Goal: Use online tool/utility: Utilize a website feature to perform a specific function

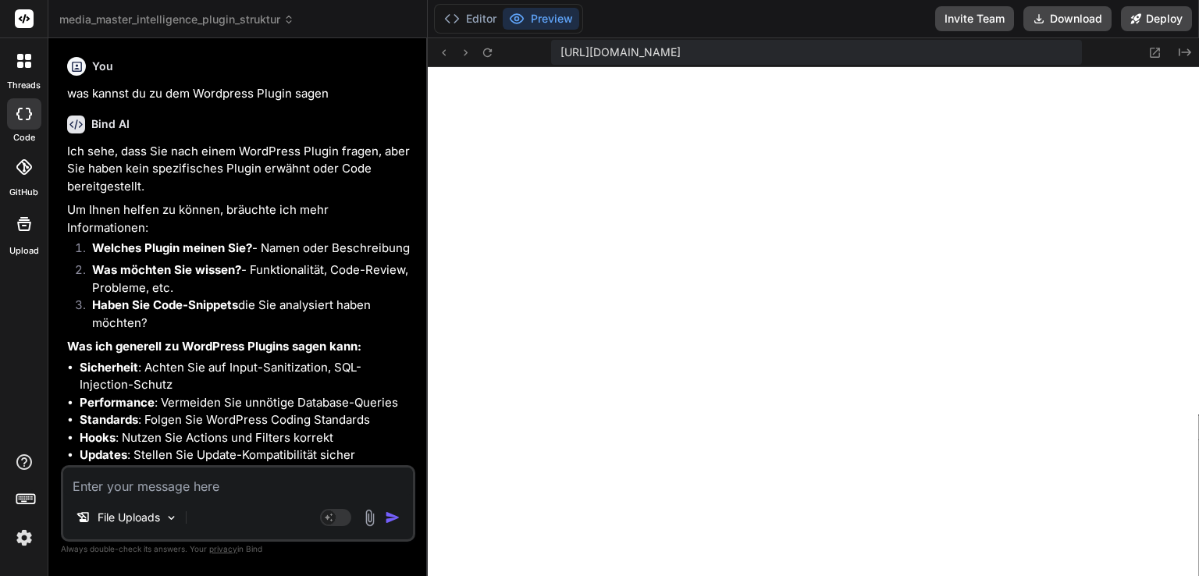
scroll to position [1499, 0]
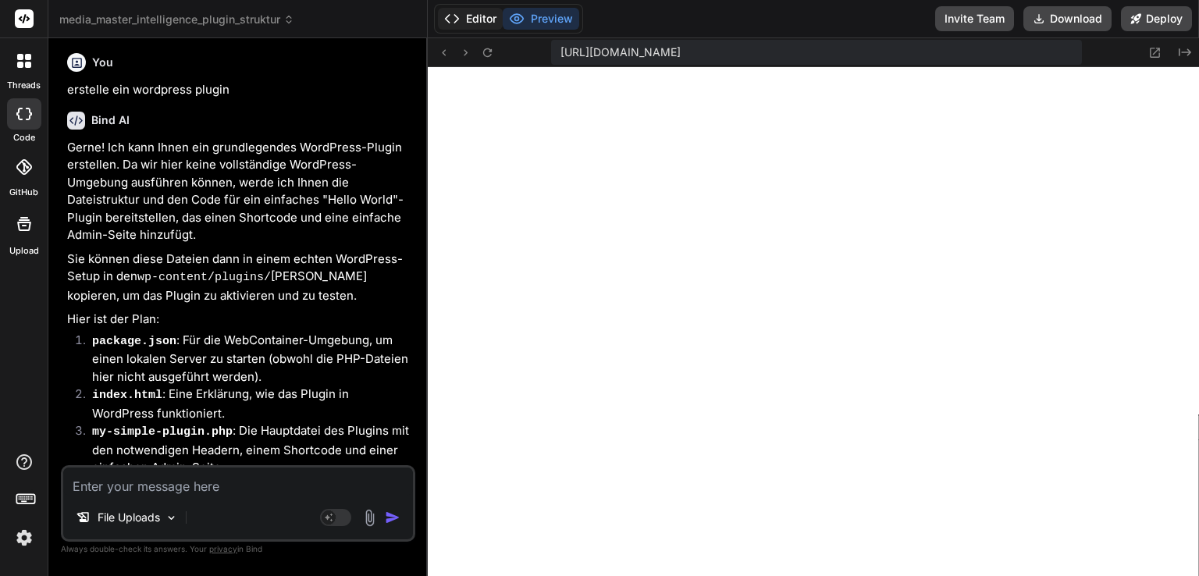
click at [497, 18] on button "Editor" at bounding box center [470, 19] width 65 height 22
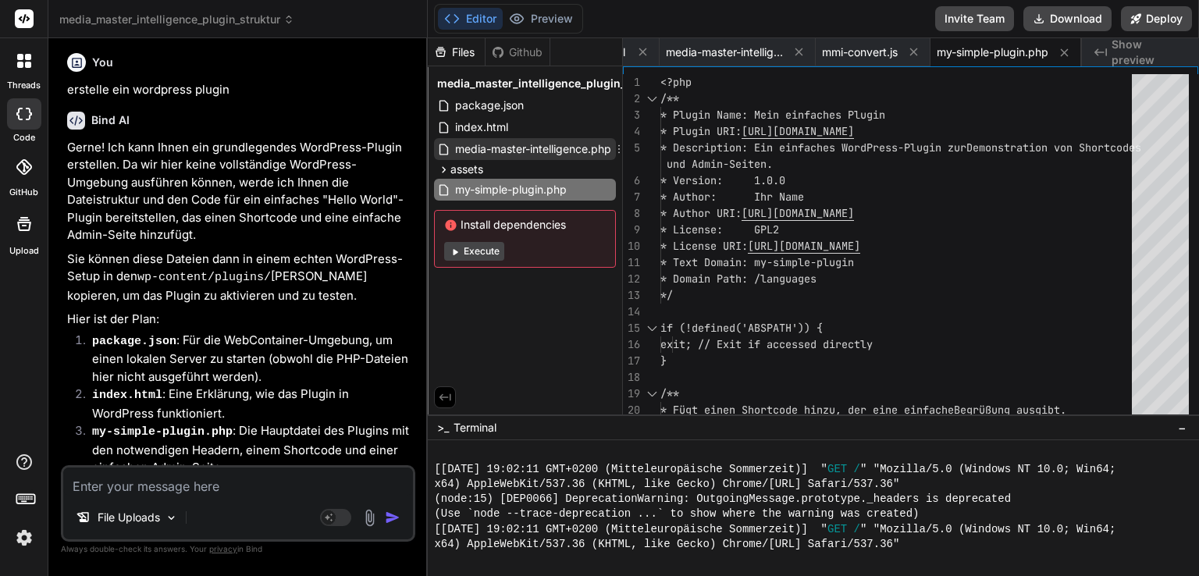
click at [533, 154] on span "media-master-intelligence.php" at bounding box center [533, 149] width 159 height 19
type textarea "// This would register plugin settings in a real WP environment. } // Include o…"
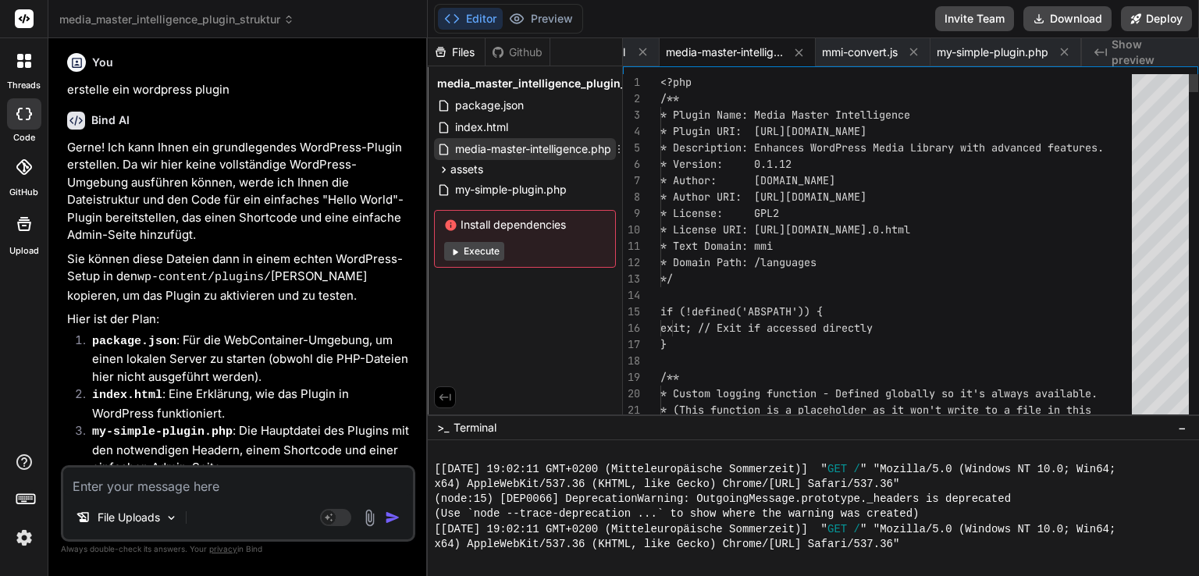
click at [533, 154] on span "media-master-intelligence.php" at bounding box center [533, 149] width 159 height 19
click at [228, 18] on span "media_master_intelligence_plugin_struktur" at bounding box center [176, 20] width 235 height 16
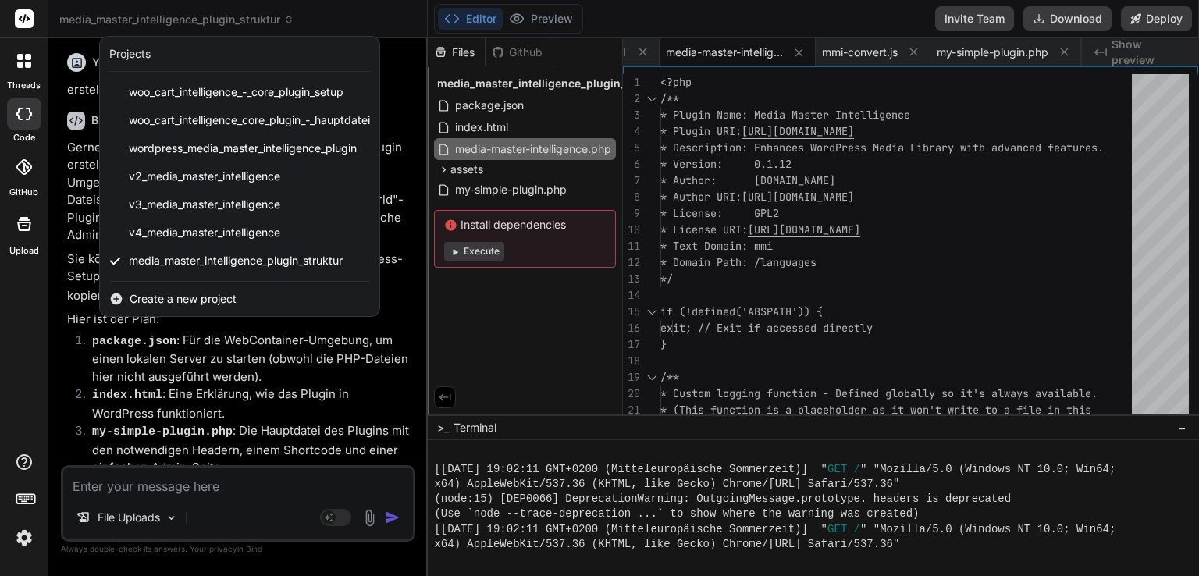
click at [201, 299] on span "Create a new project" at bounding box center [183, 299] width 107 height 16
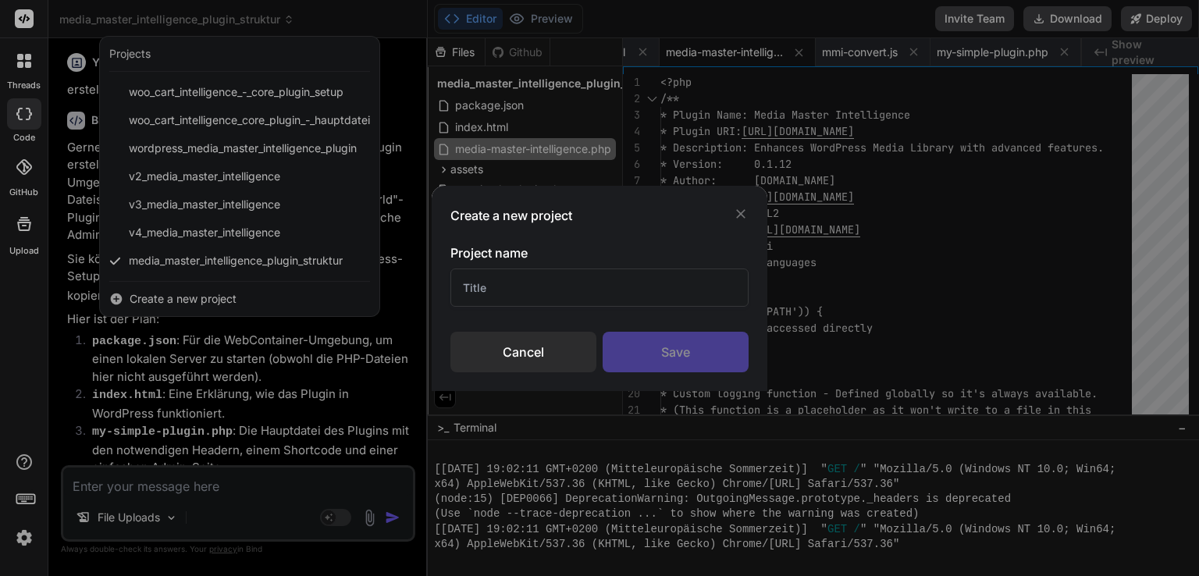
click at [498, 292] on input "text" at bounding box center [600, 288] width 298 height 38
type input "Bilder Plugin"
click at [705, 366] on div "Save" at bounding box center [676, 352] width 146 height 41
click at [193, 206] on div "Create a new project Project name Bilder Plugin Cancel Saving..." at bounding box center [599, 288] width 1199 height 576
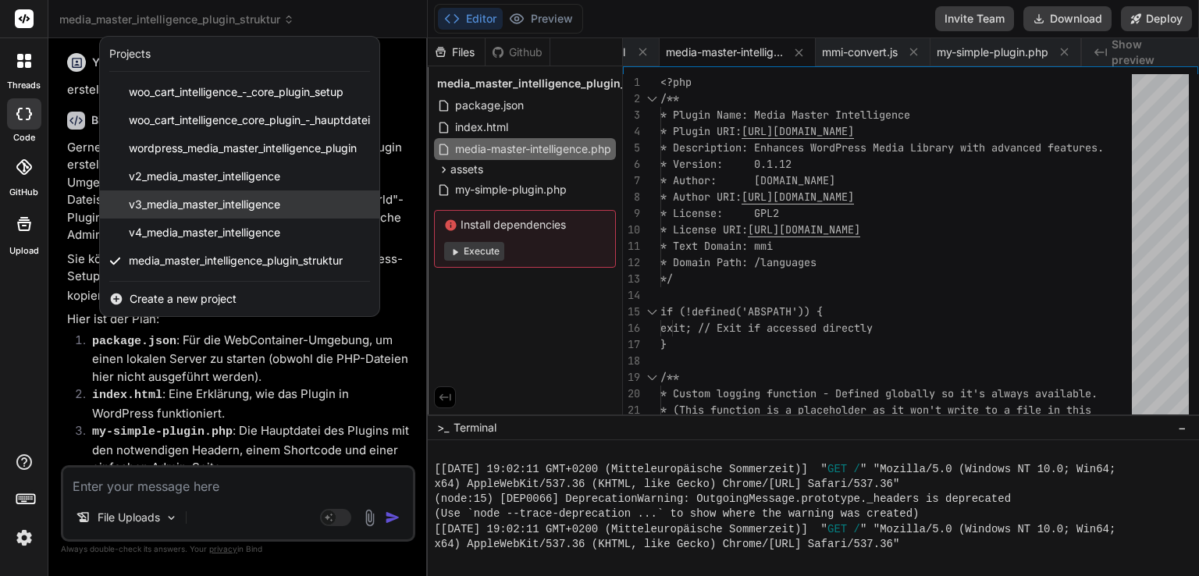
click at [186, 203] on span "v3_media_master_intelligence" at bounding box center [204, 205] width 151 height 16
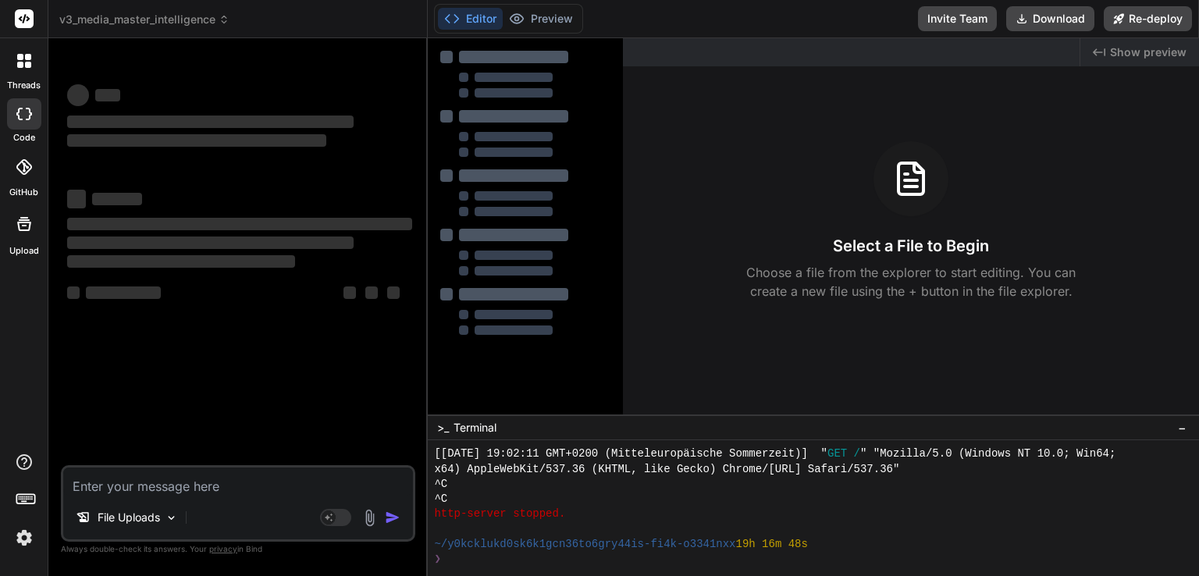
click at [31, 500] on icon at bounding box center [26, 498] width 22 height 22
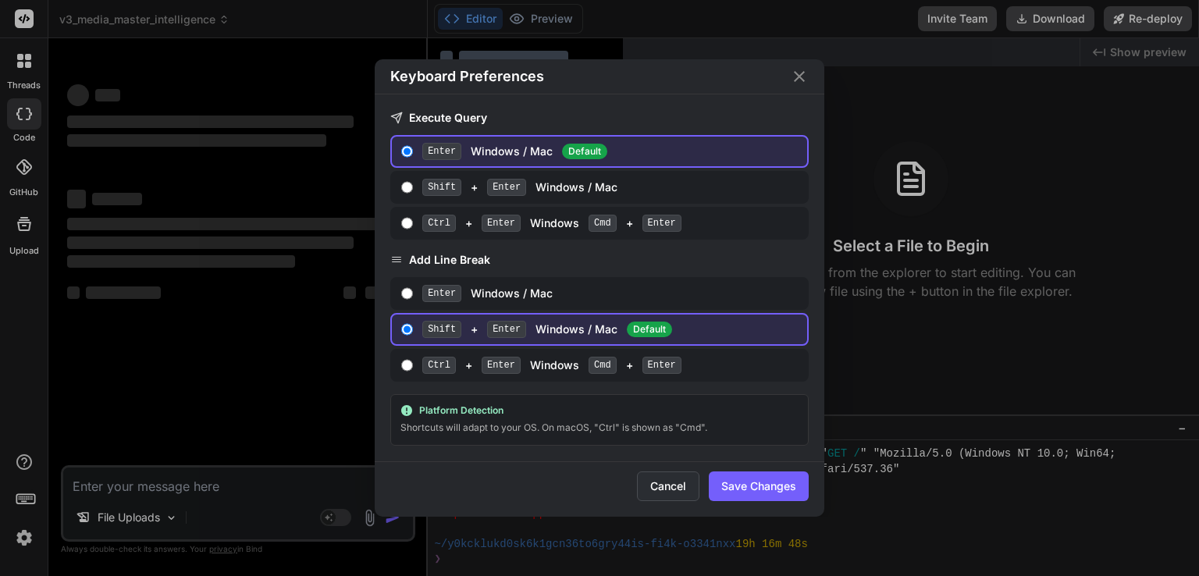
click at [672, 472] on button "Cancel" at bounding box center [668, 487] width 62 height 30
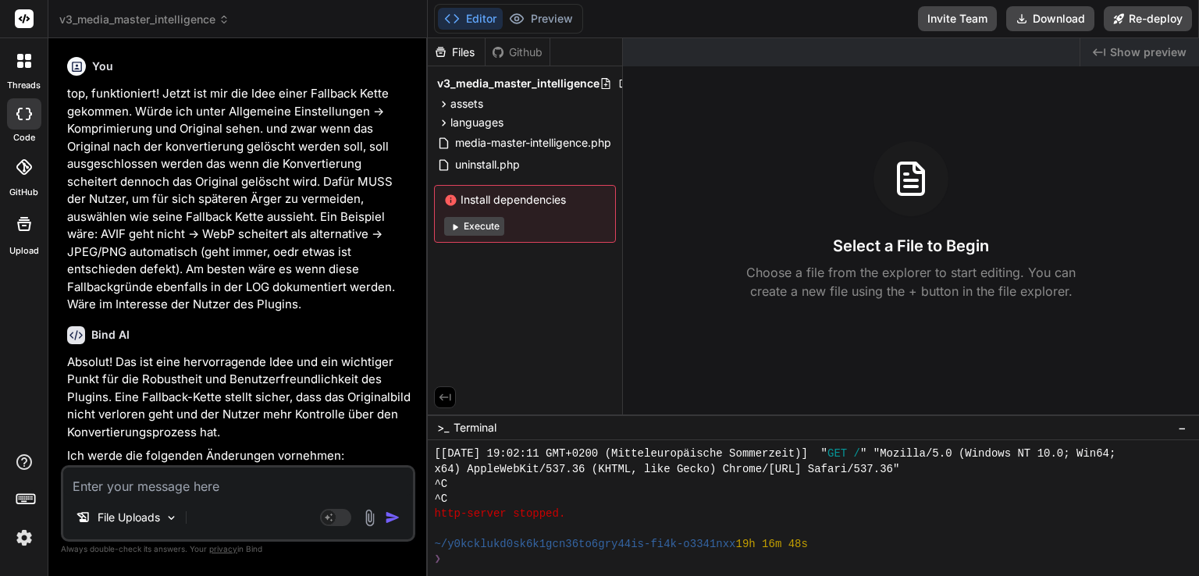
type textarea "x"
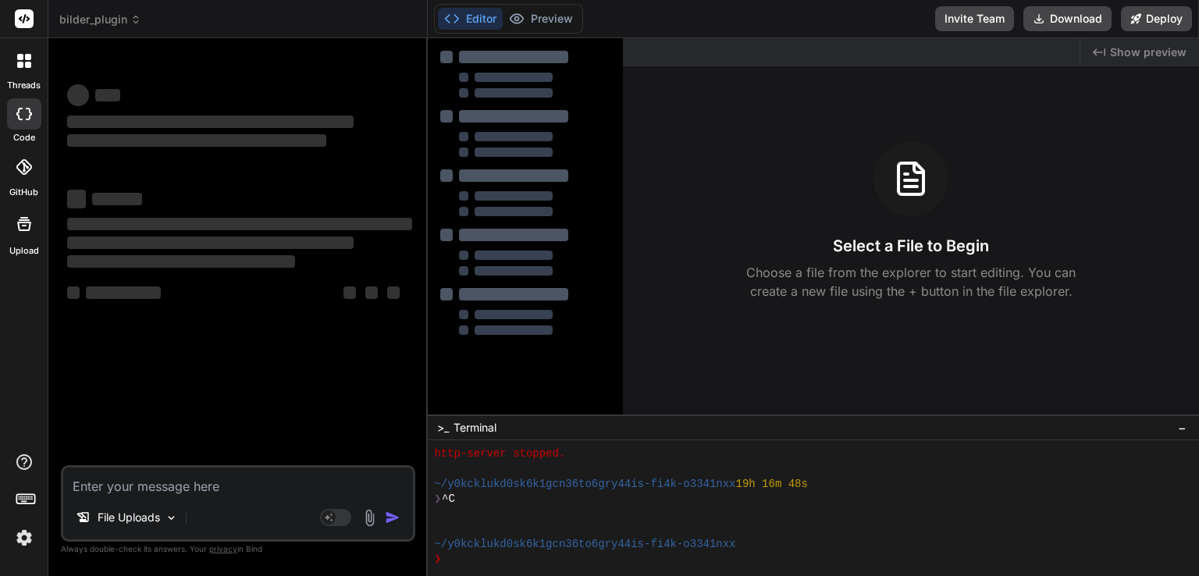
scroll to position [1634, 0]
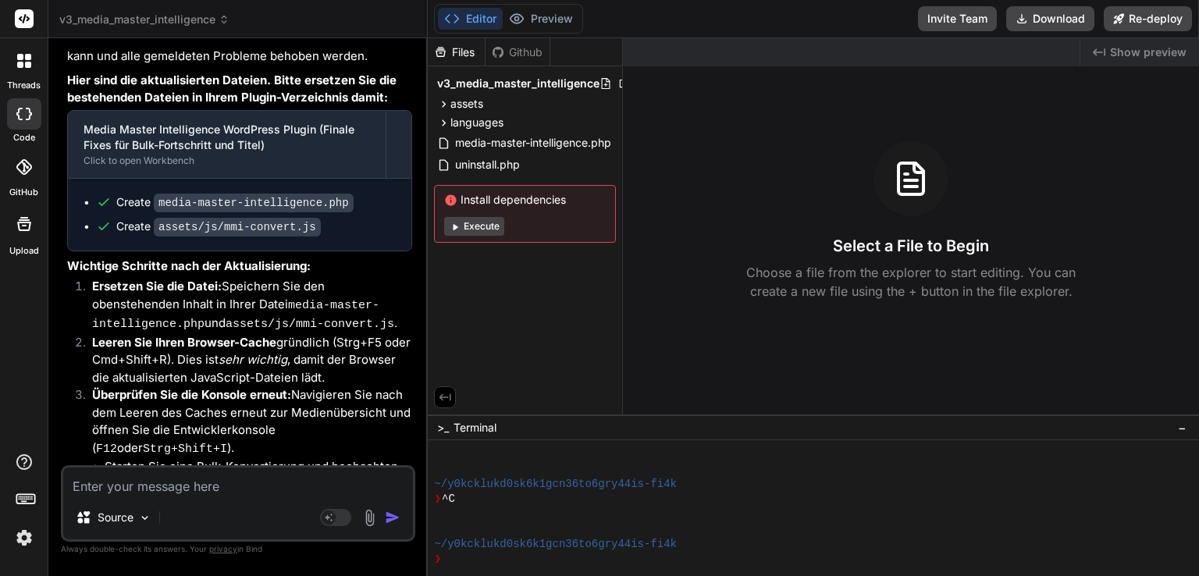
scroll to position [19257, 0]
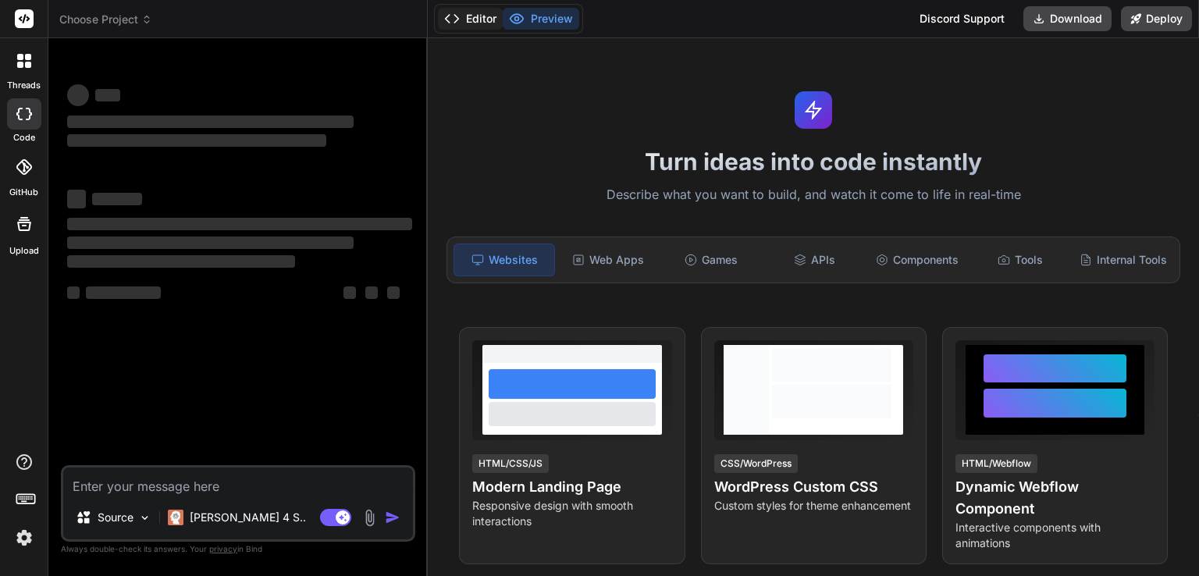
click at [479, 23] on button "Editor" at bounding box center [470, 19] width 65 height 22
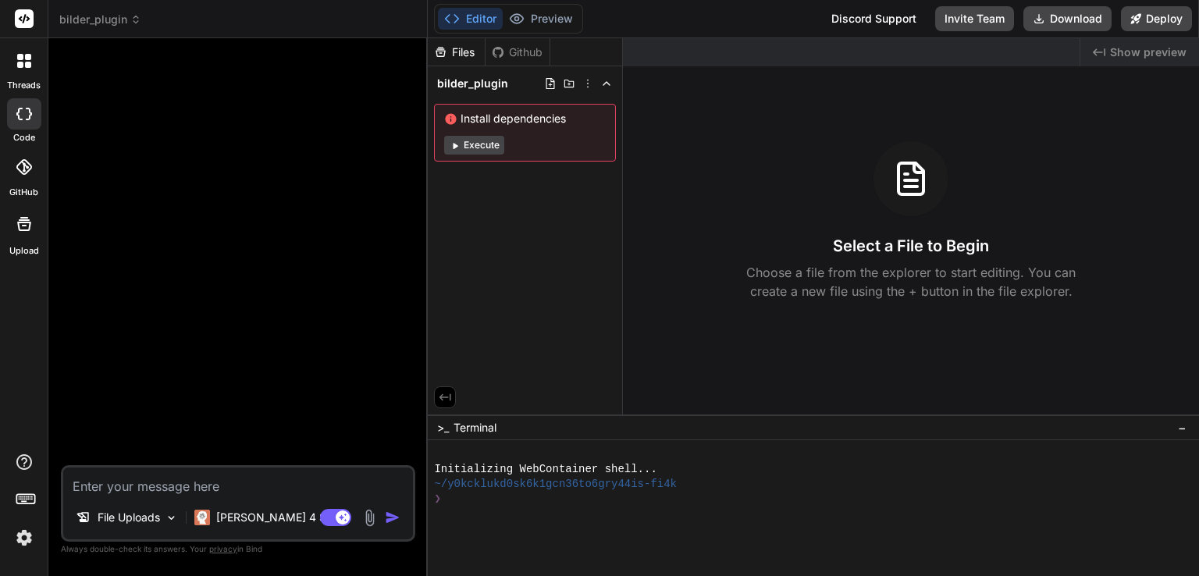
click at [128, 16] on span "bilder_plugin" at bounding box center [100, 20] width 82 height 16
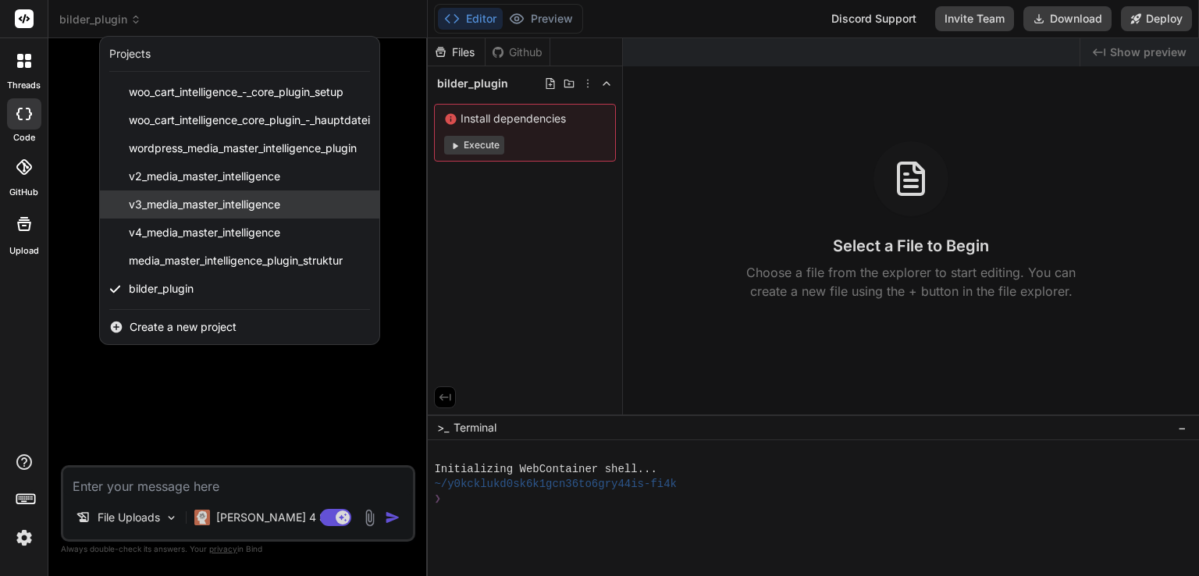
click at [198, 201] on span "v3_media_master_intelligence" at bounding box center [204, 205] width 151 height 16
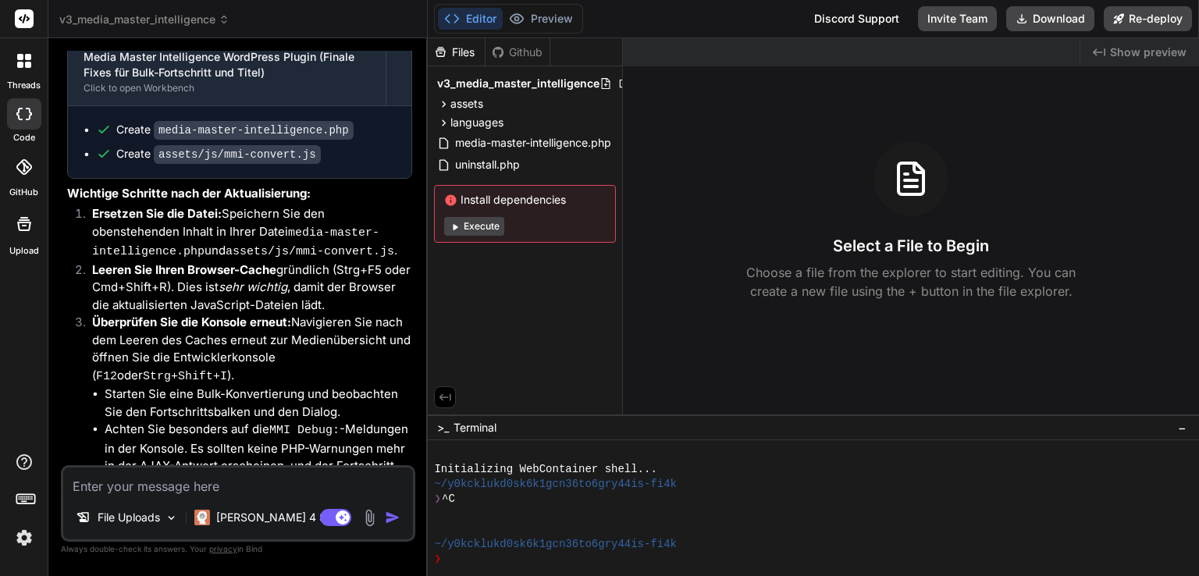
scroll to position [17288, 0]
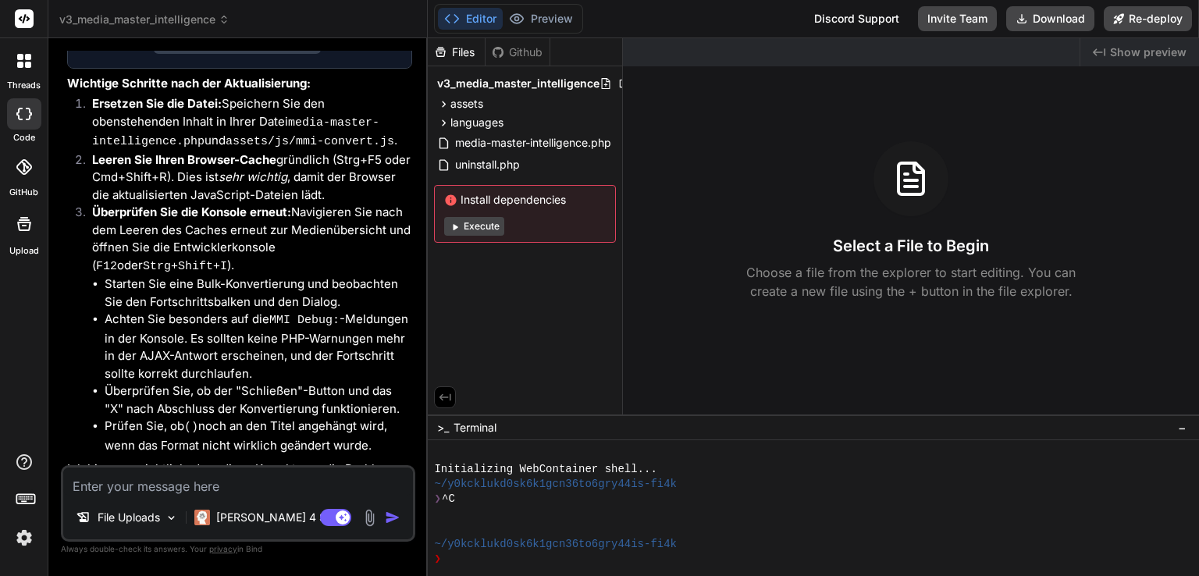
click at [166, 483] on textarea at bounding box center [238, 482] width 350 height 28
type textarea "x"
type textarea "j"
type textarea "x"
type textarea "ja"
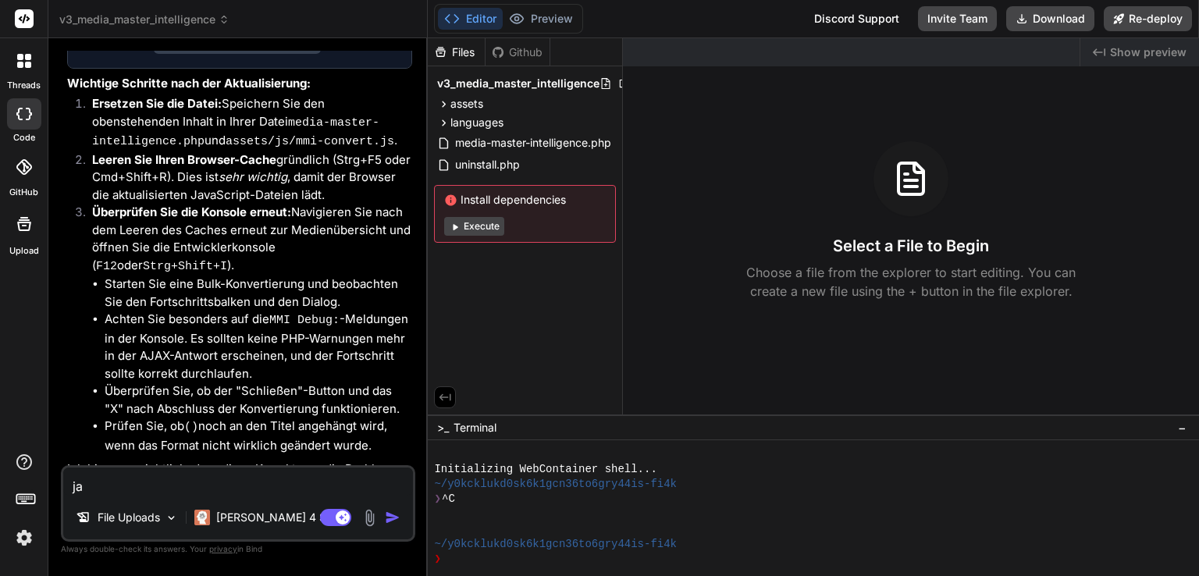
type textarea "x"
type textarea "ja,"
type textarea "x"
type textarea "ja,"
type textarea "x"
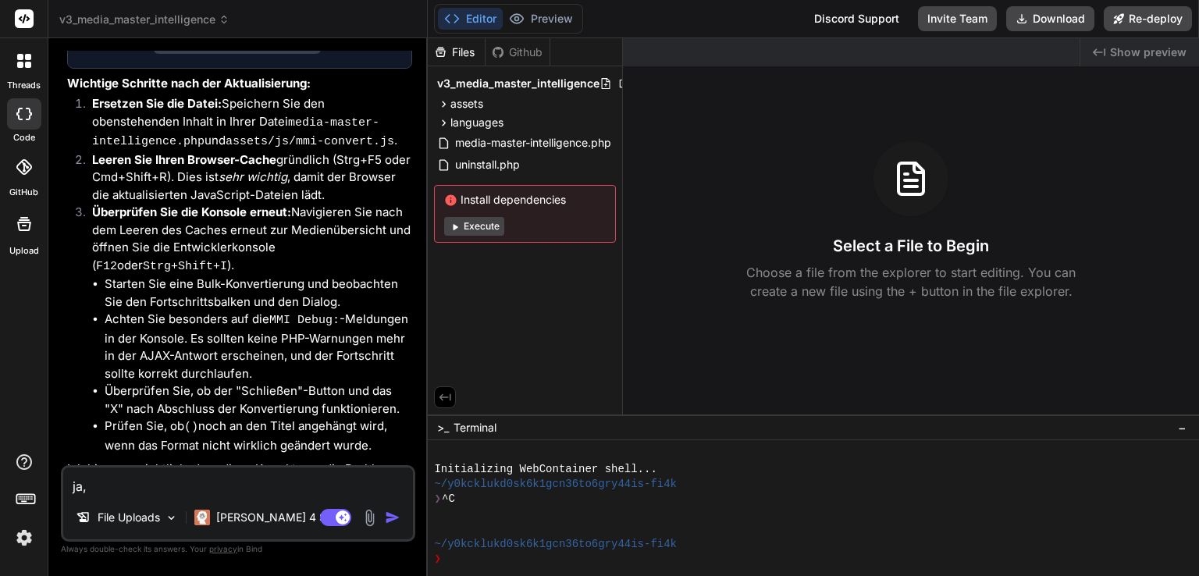
type textarea "ja, i"
type textarea "x"
type textarea "ja, ic"
type textarea "x"
type textarea "ja, ich"
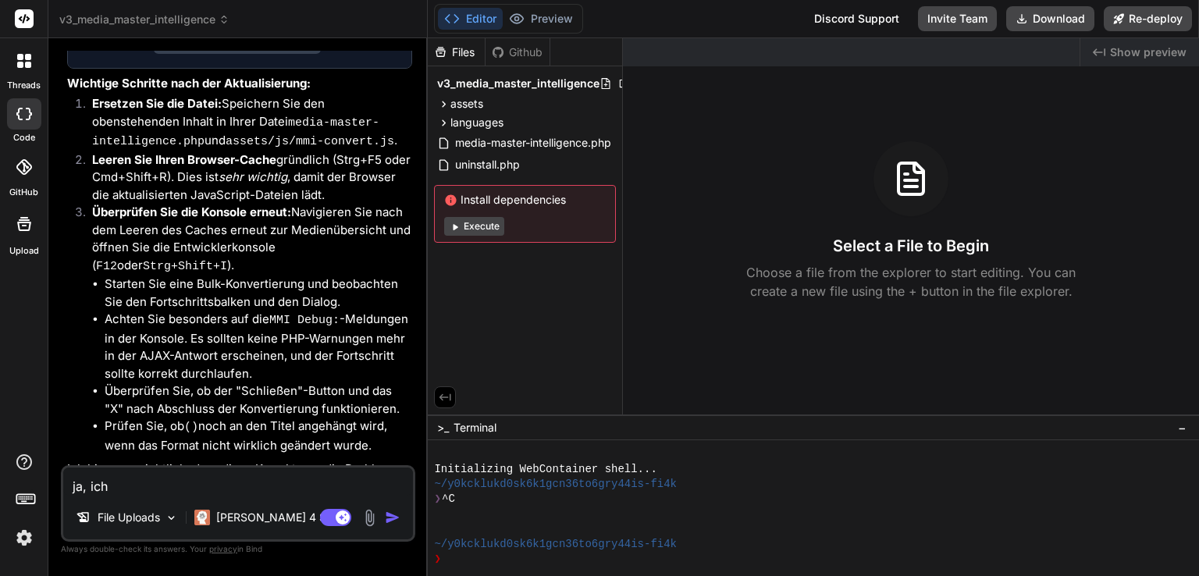
type textarea "x"
type textarea "ja, ich"
type textarea "x"
type textarea "ja, ich h"
type textarea "x"
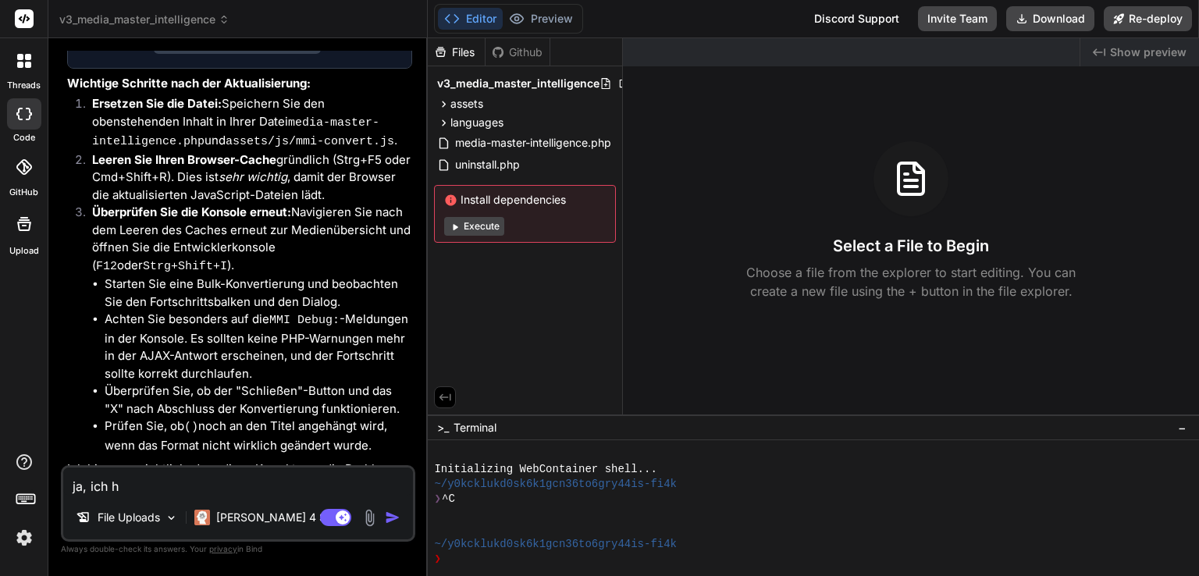
type textarea "ja, ich hä"
type textarea "x"
type textarea "ja, ich hät"
type textarea "x"
type textarea "ja, ich hätt"
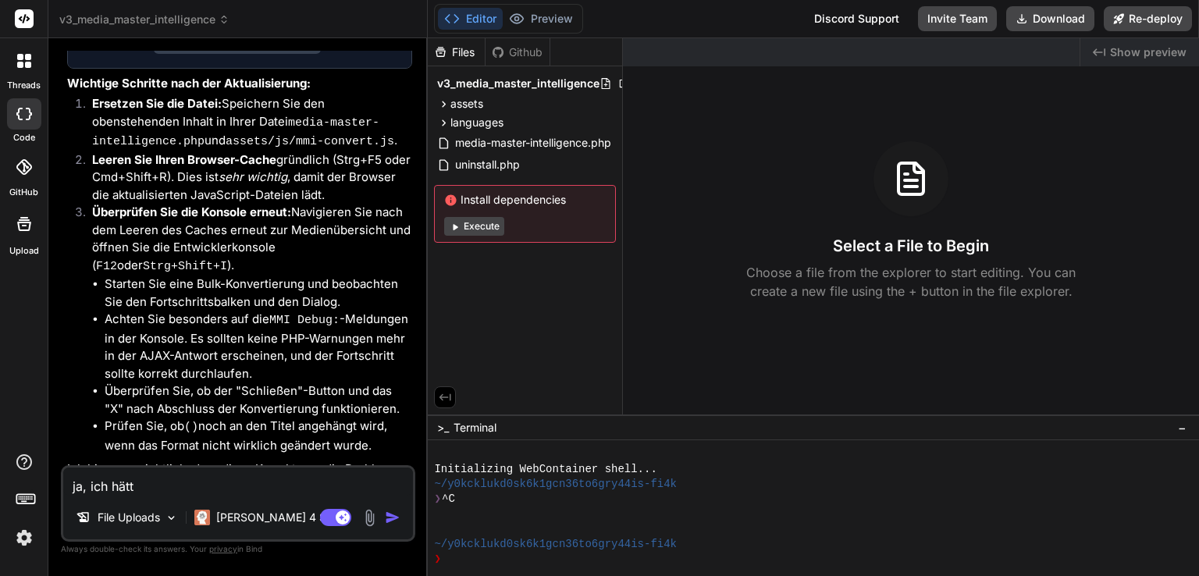
type textarea "x"
type textarea "ja, ich hätte"
type textarea "x"
type textarea "ja, ich hätte"
type textarea "x"
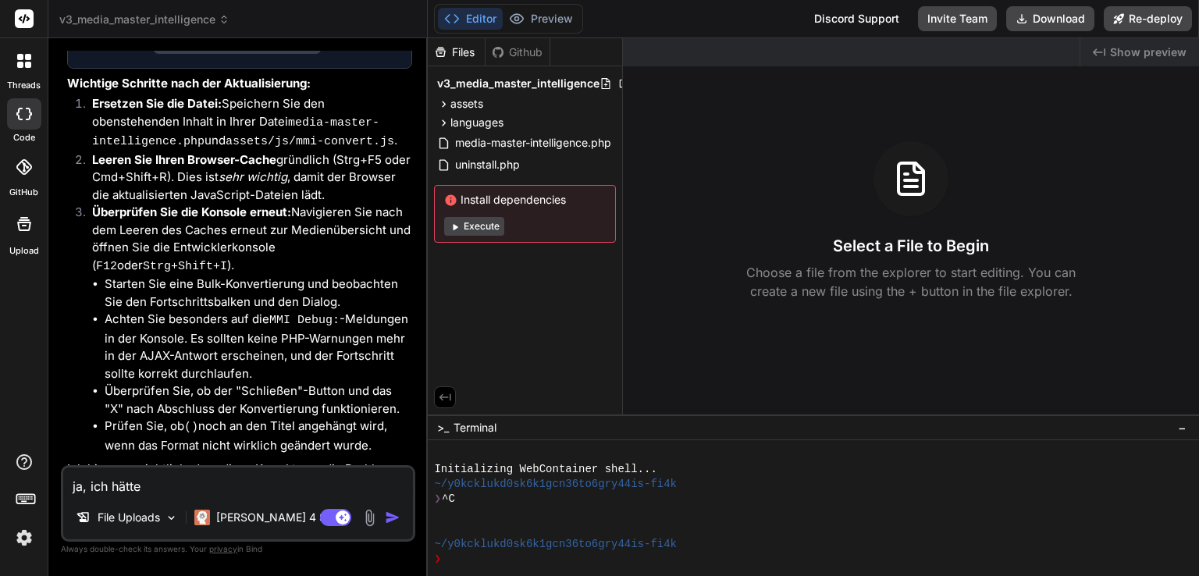
type textarea "ja, ich hätte g"
type textarea "x"
type textarea "ja, ich hätte ge"
type textarea "x"
type textarea "ja, ich hätte ger"
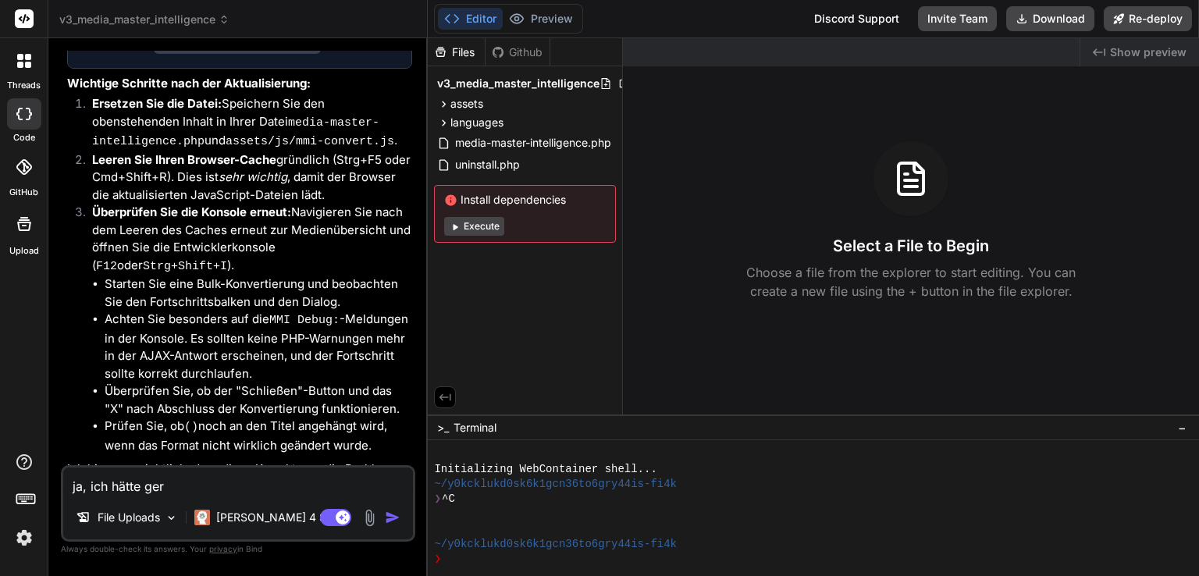
type textarea "x"
type textarea "ja, ich hätte gern"
type textarea "x"
type textarea "ja, ich hätte gerne"
type textarea "x"
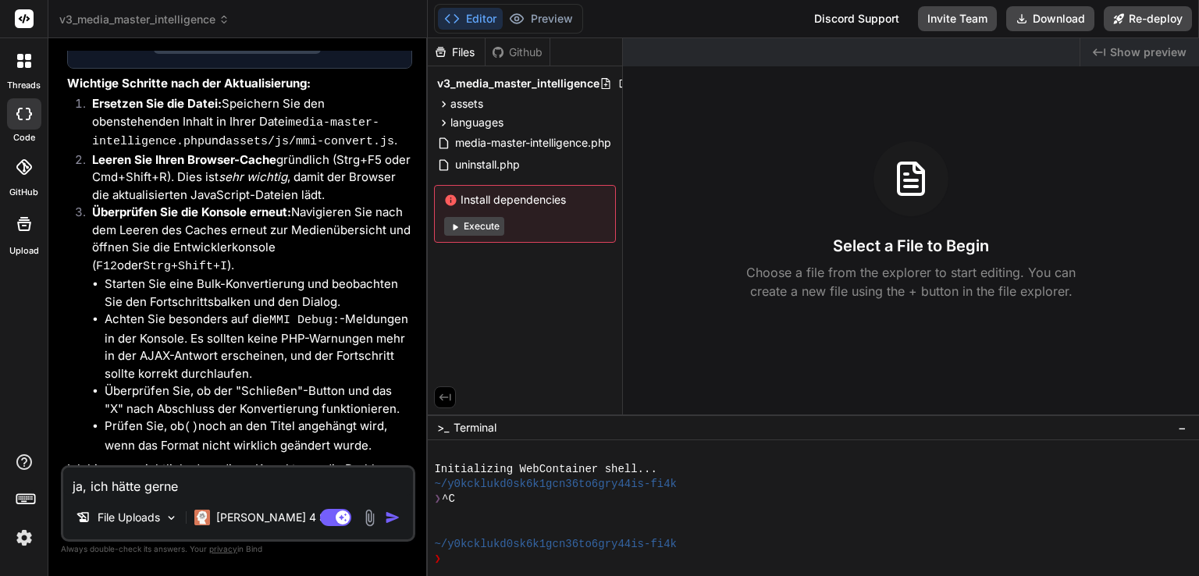
type textarea "ja, ich hätte gerne"
type textarea "x"
type textarea "ja, ich hätte gerne i"
type textarea "x"
type textarea "ja, ich hätte gerne in"
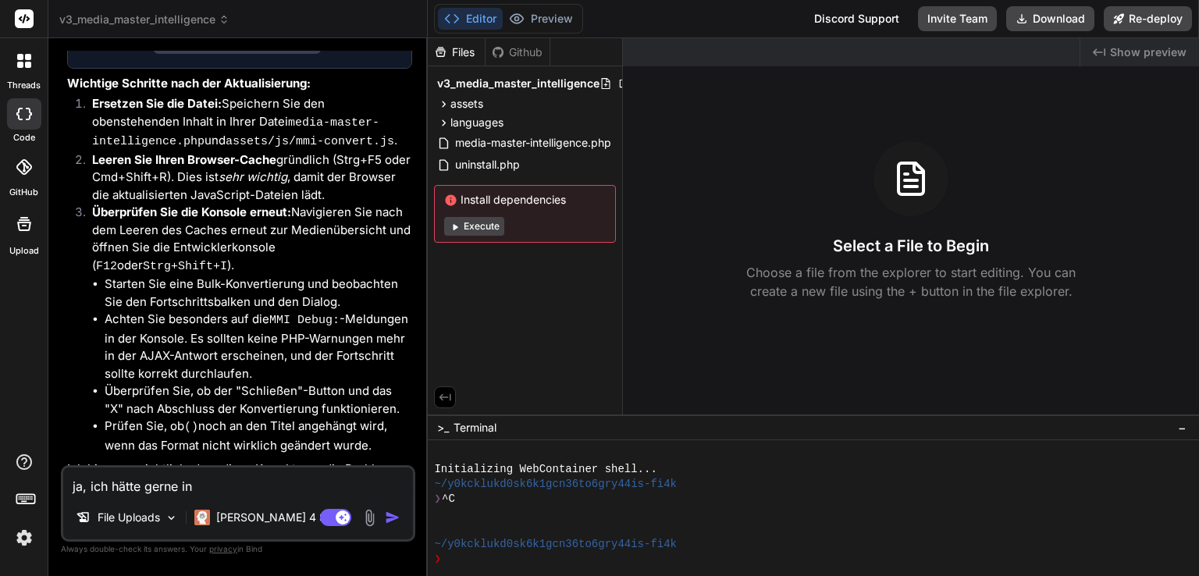
type textarea "x"
type textarea "ja, ich hätte gerne in"
type textarea "x"
type textarea "ja, ich hätte gerne in d"
type textarea "x"
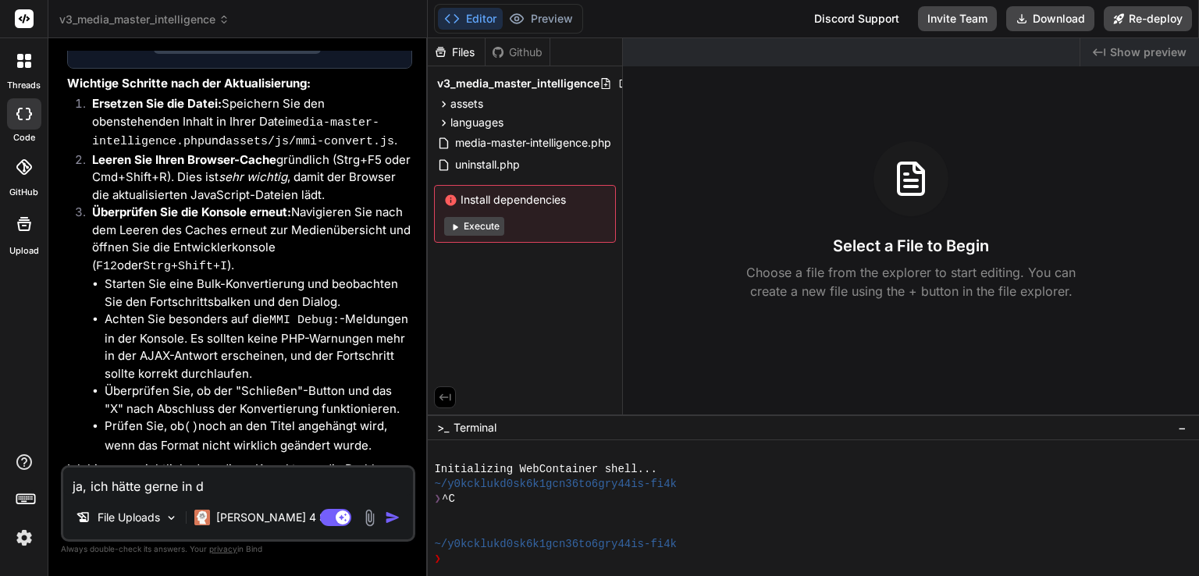
type textarea "ja, ich hätte gerne in de"
type textarea "x"
type textarea "ja, ich hätte gerne in den"
type textarea "x"
type textarea "ja, ich hätte gerne in den"
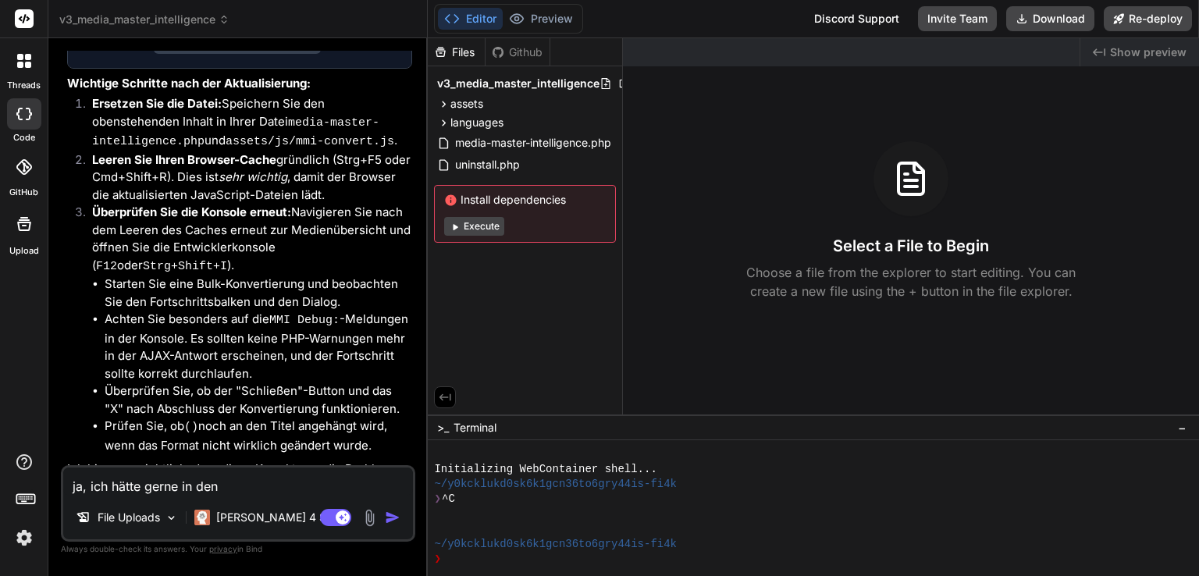
type textarea "x"
type textarea "ja, ich hätte gerne in den a"
type textarea "x"
type textarea "ja, ich hätte gerne in den al"
type textarea "x"
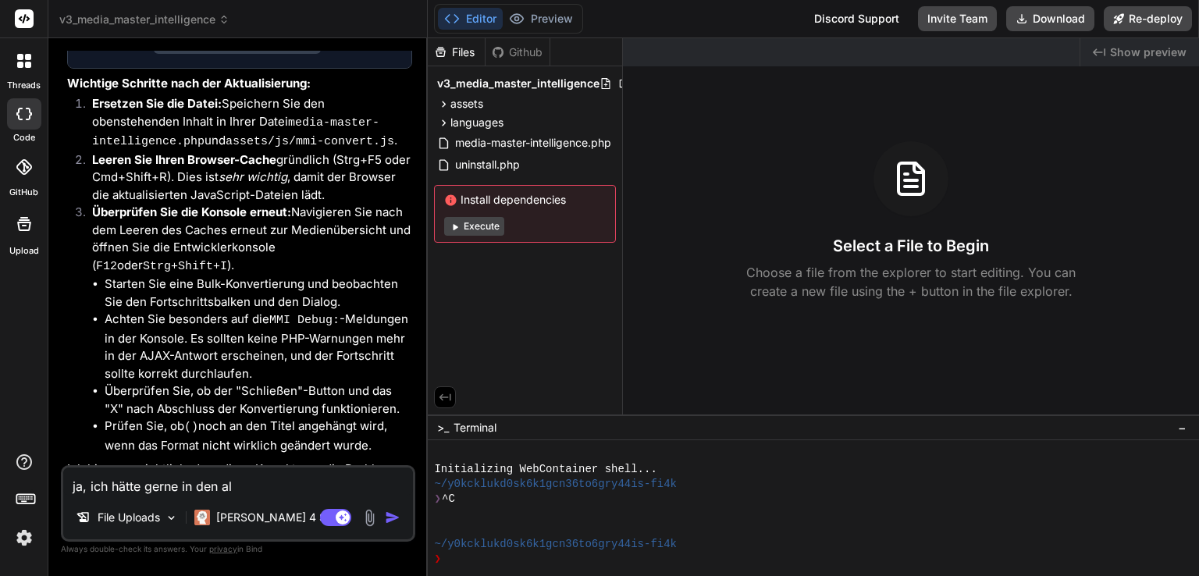
type textarea "ja, ich hätte gerne in den all"
type textarea "x"
type textarea "ja, ich hätte gerne in den allg"
type textarea "x"
type textarea "ja, ich hätte gerne in den allge"
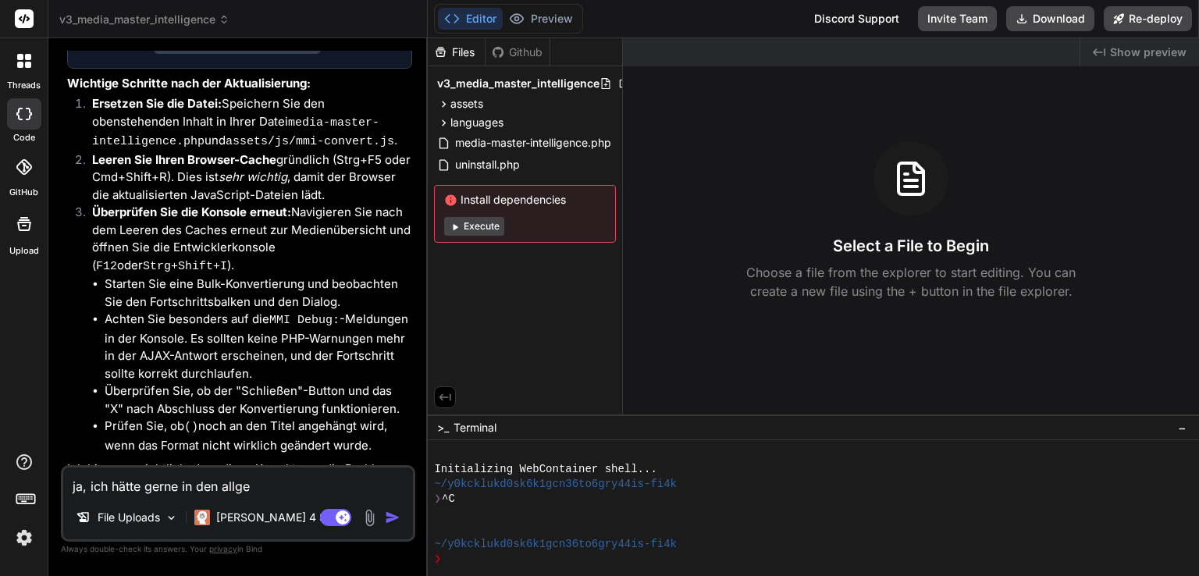
type textarea "x"
type textarea "ja, ich hätte gerne in den allgeme"
type textarea "x"
type textarea "ja, ich hätte gerne in den allgemei"
type textarea "x"
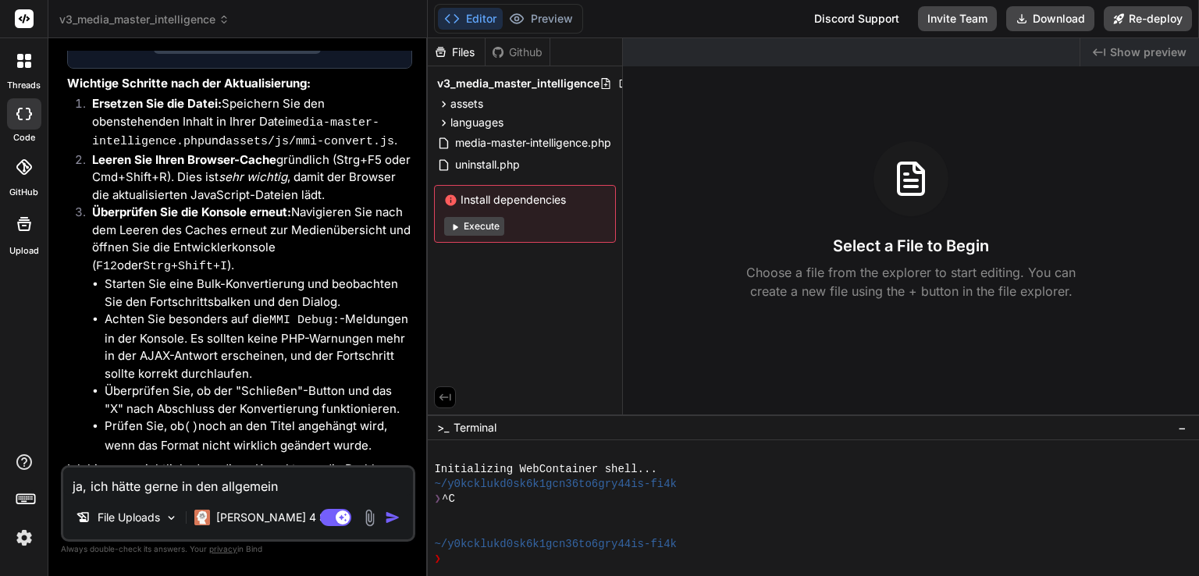
type textarea "ja, ich hätte gerne in den allgemeine"
type textarea "x"
type textarea "ja, ich hätte gerne in den allgemeinen"
type textarea "x"
type textarea "ja, ich hätte gerne in den allgemeinen"
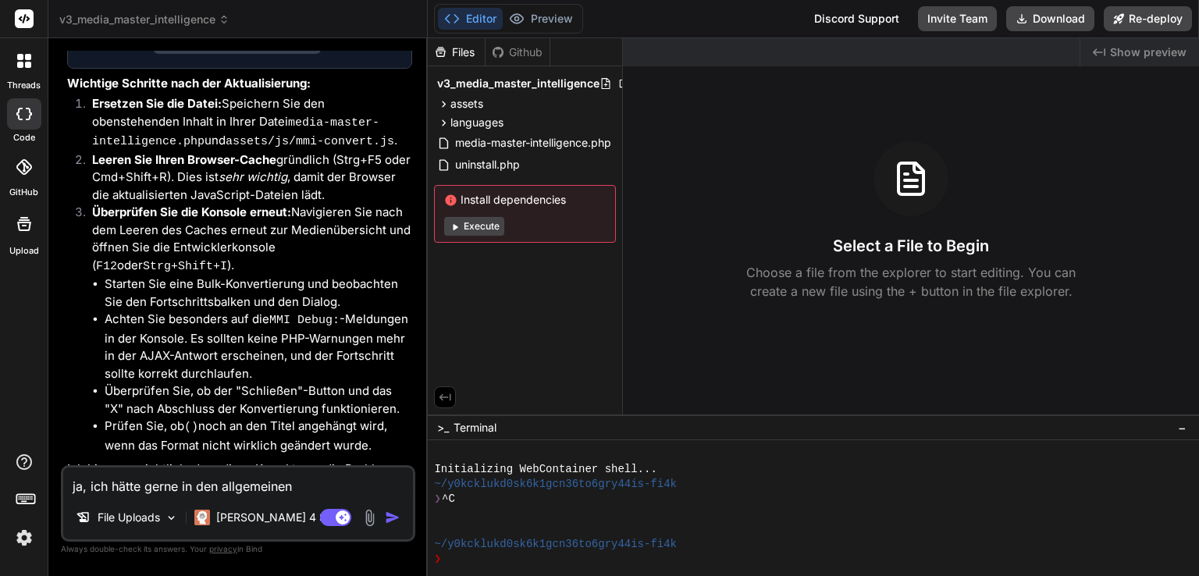
type textarea "x"
type textarea "ja, ich hätte gerne in den allgemeinen e"
type textarea "x"
type textarea "ja, ich hätte gerne in den allgemeinen ei"
type textarea "x"
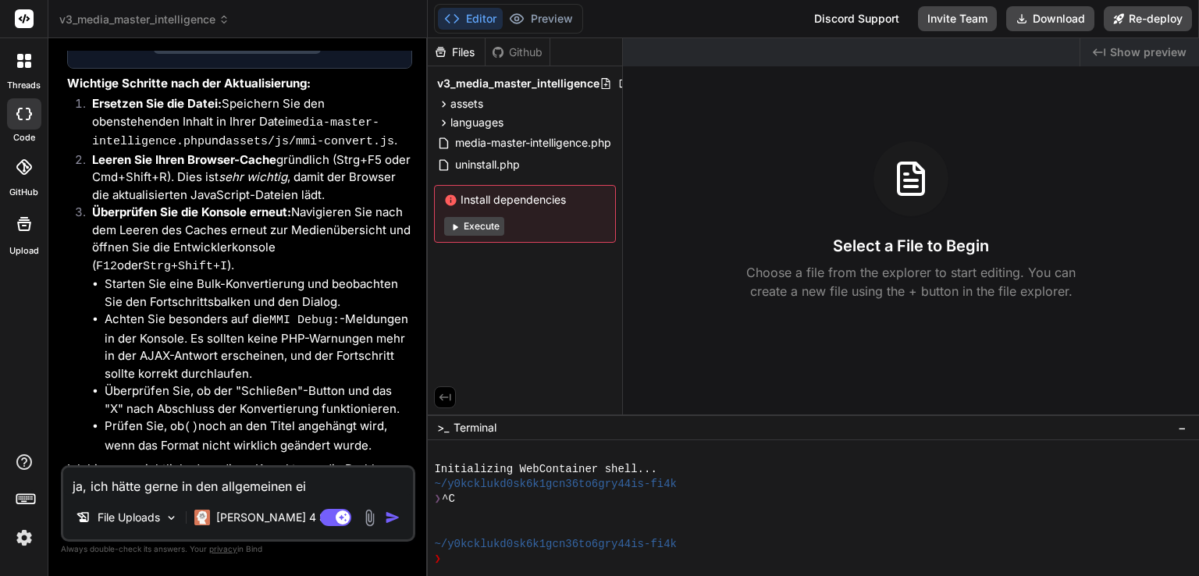
type textarea "ja, ich hätte gerne in den allgemeinen ein"
type textarea "x"
type textarea "ja, ich hätte gerne in den allgemeinen eins"
type textarea "x"
type textarea "ja, ich hätte gerne in den allgemeinen einste"
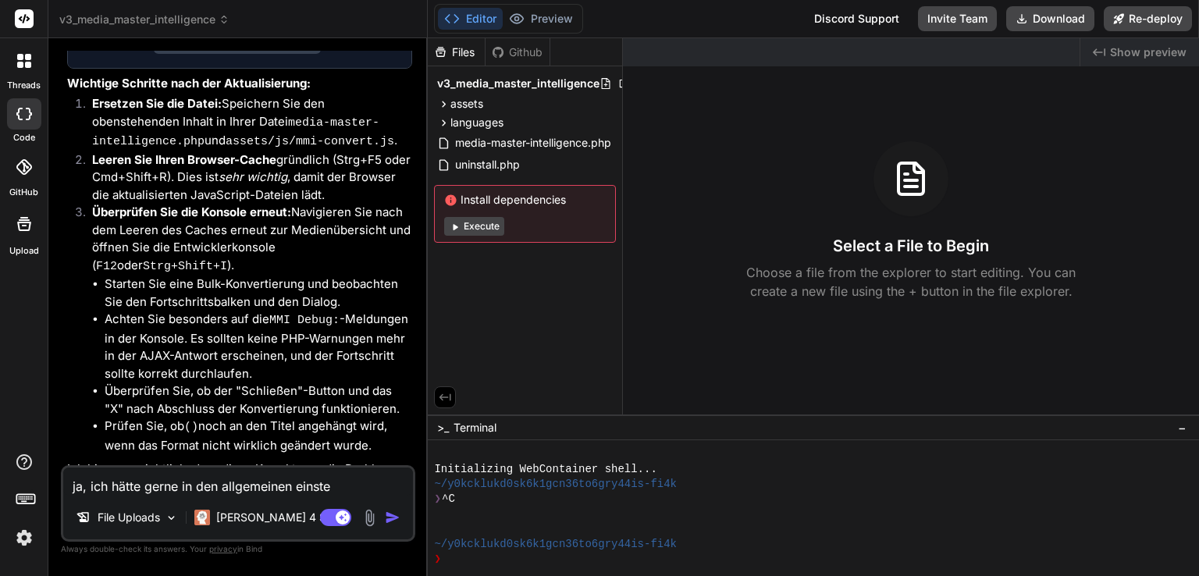
type textarea "x"
type textarea "ja, ich hätte gerne in den allgemeinen einstel"
type textarea "x"
type textarea "ja, ich hätte gerne in den allgemeinen einstell"
type textarea "x"
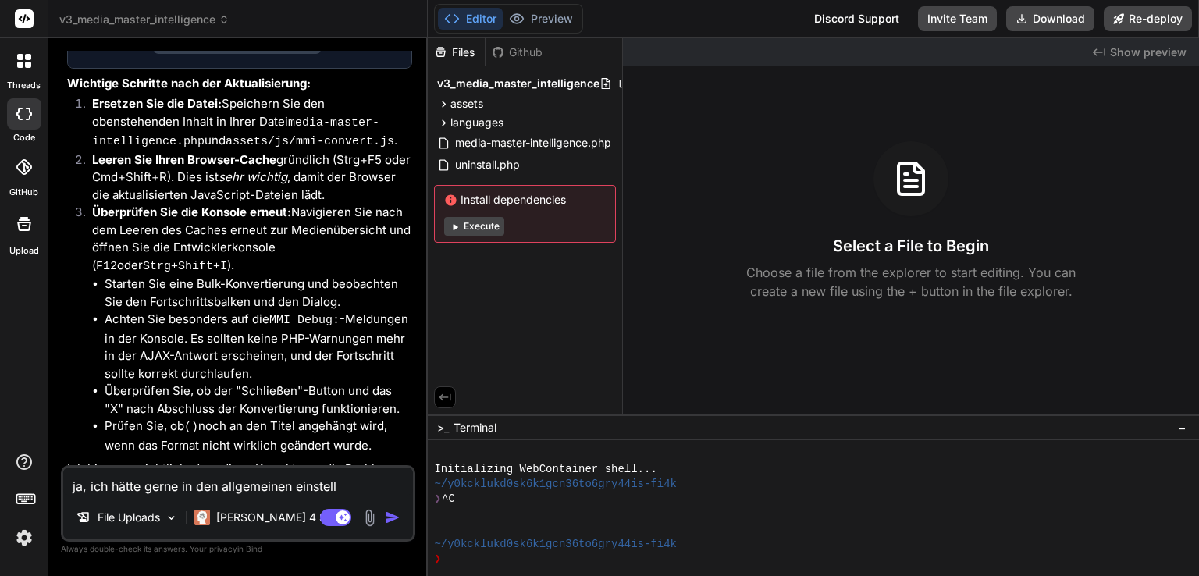
type textarea "ja, ich hätte gerne in den allgemeinen einstellu"
type textarea "x"
type textarea "ja, ich hätte gerne in den allgemeinen einstellun"
type textarea "x"
type textarea "ja, ich hätte gerne in den allgemeinen einstellung"
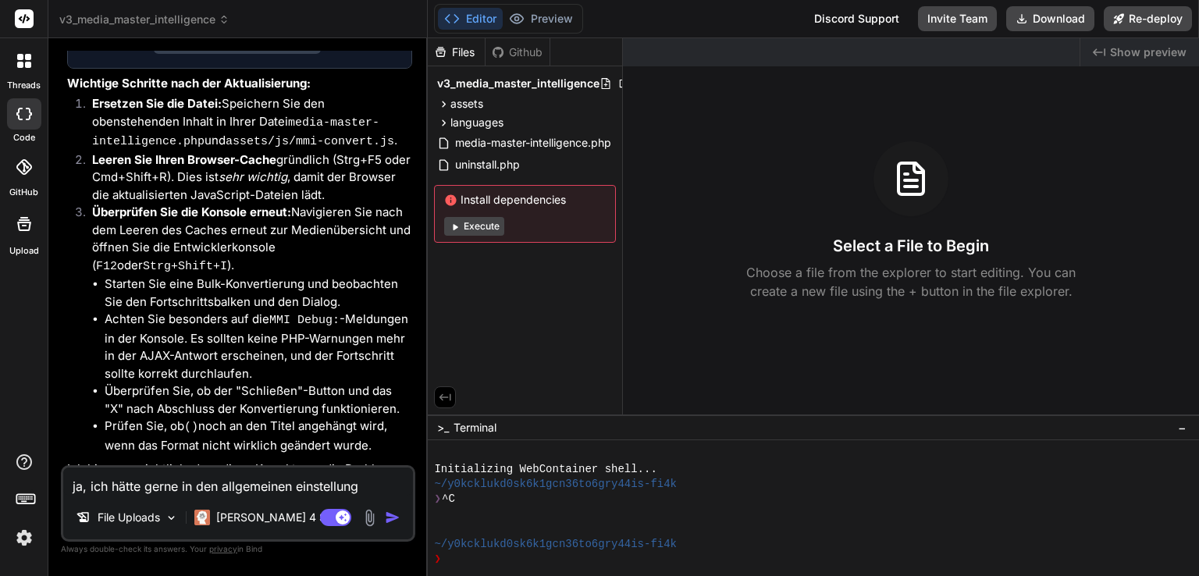
type textarea "x"
type textarea "ja, ich hätte gerne in den allgemeinen einstellunge"
type textarea "x"
type textarea "ja, ich hätte gerne in den allgemeinen einstellungen"
type textarea "x"
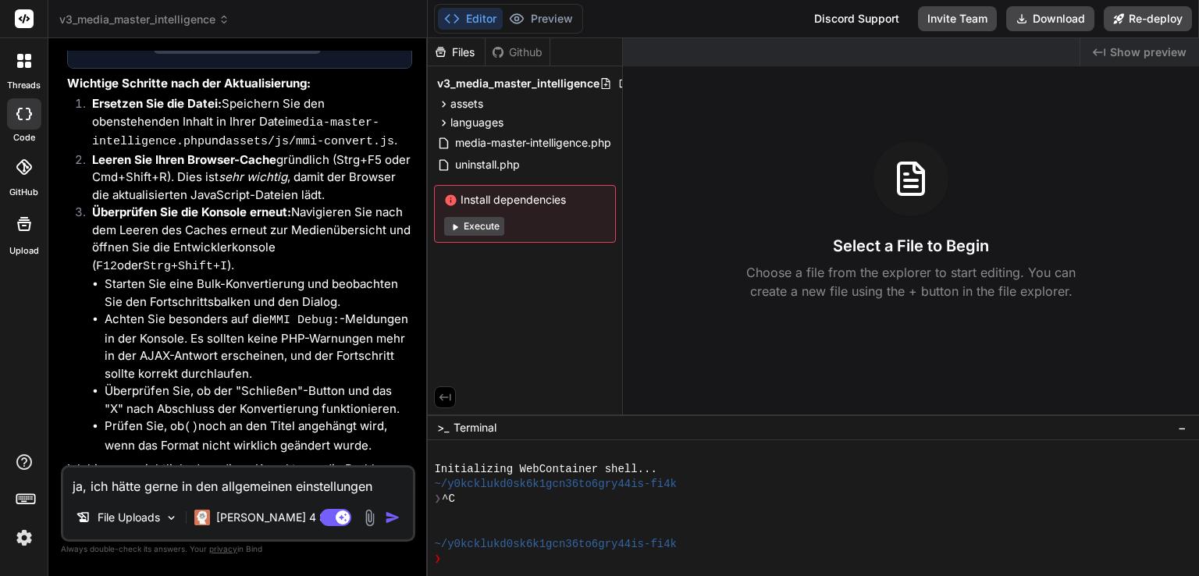
type textarea "ja, ich hätte gerne in den allgemeinen einstellungen"
type textarea "x"
type textarea "ja, ich hätte gerne in den allgemeinen einstellungen e"
type textarea "x"
type textarea "ja, ich hätte gerne in den allgemeinen einstellungen et"
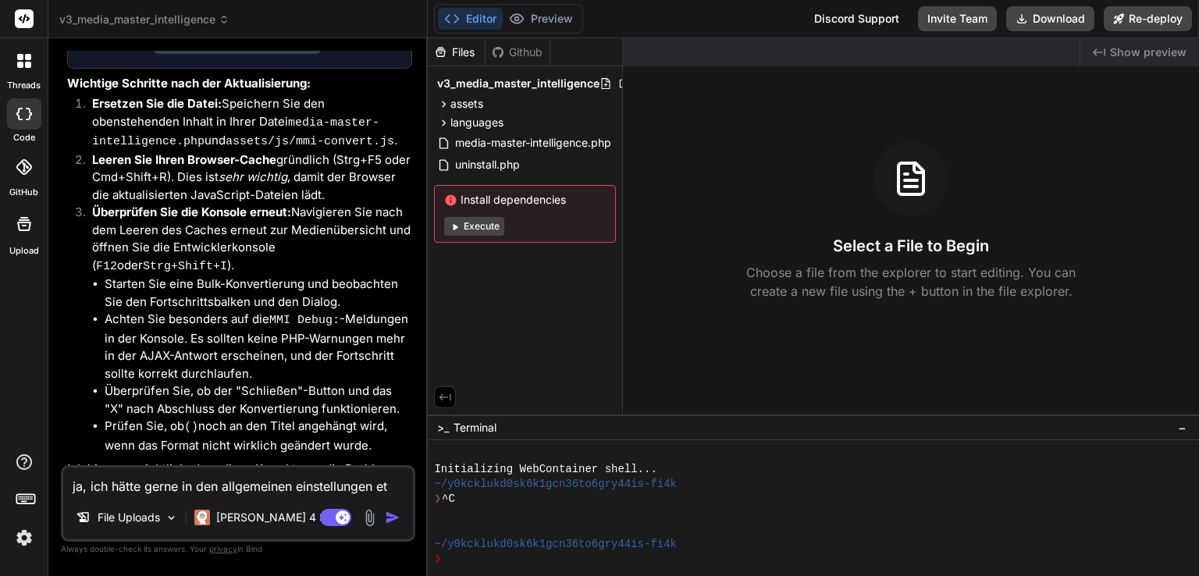
type textarea "x"
type textarea "ja, ich hätte gerne in den allgemeinen einstellungen etw"
type textarea "x"
type textarea "ja, ich hätte gerne in den allgemeinen einstellungen etwa"
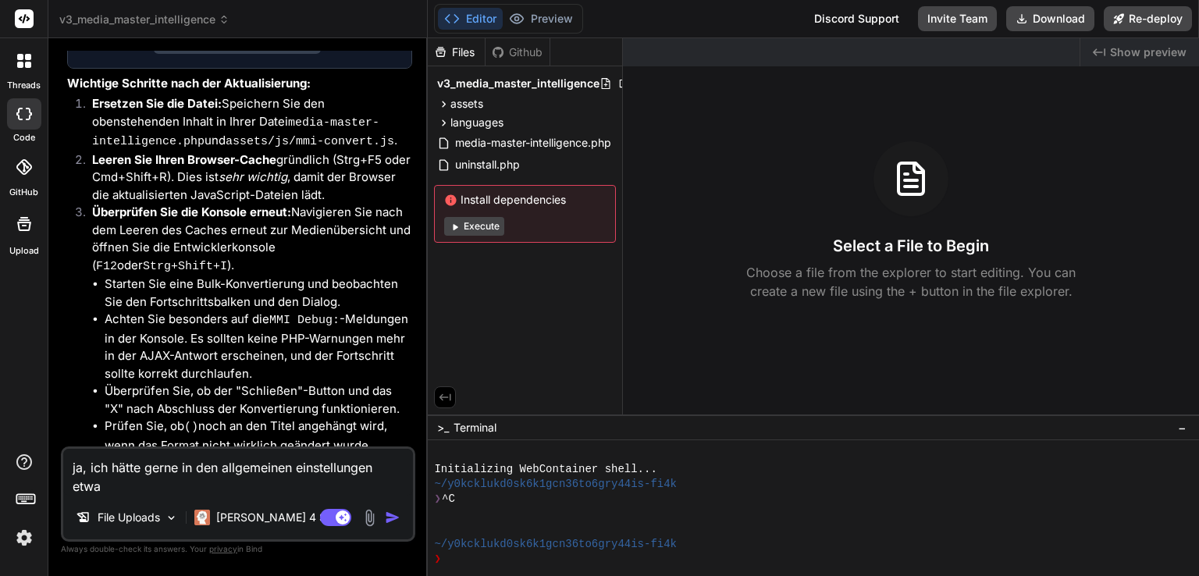
type textarea "x"
type textarea "ja, ich hätte gerne in den allgemeinen einstellungen etwas"
type textarea "x"
type textarea "ja, ich hätte gerne in den allgemeinen einstellungen etwas"
type textarea "x"
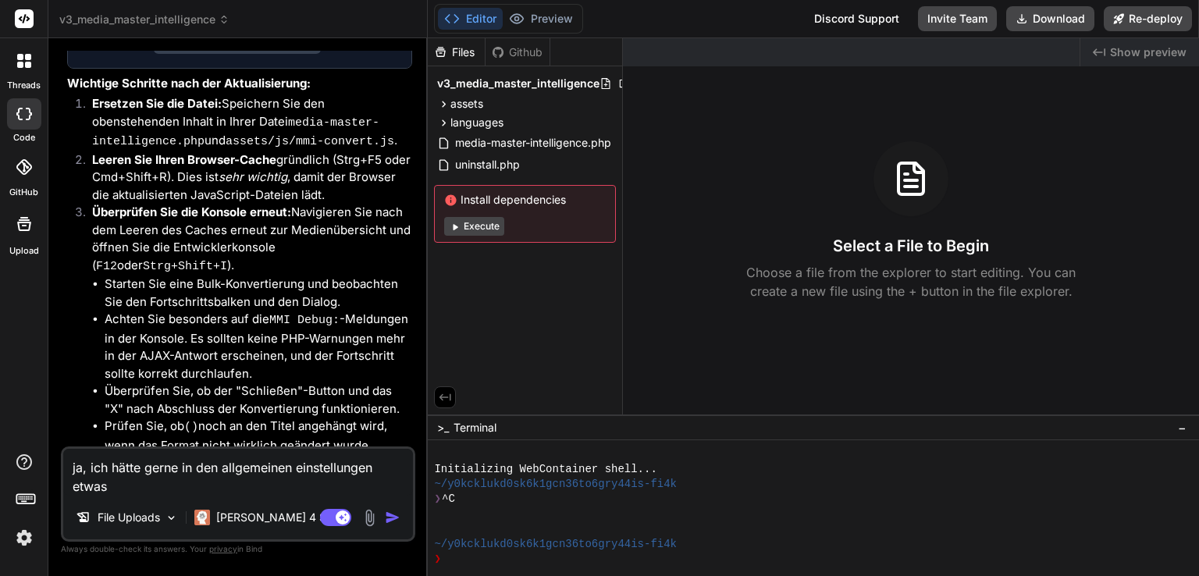
type textarea "ja, ich hätte gerne in den allgemeinen einstellungen etwas w"
type textarea "x"
type textarea "ja, ich hätte gerne in den allgemeinen einstellungen etwas wo"
type textarea "x"
type textarea "ja, ich hätte gerne in den allgemeinen einstellungen etwas wo"
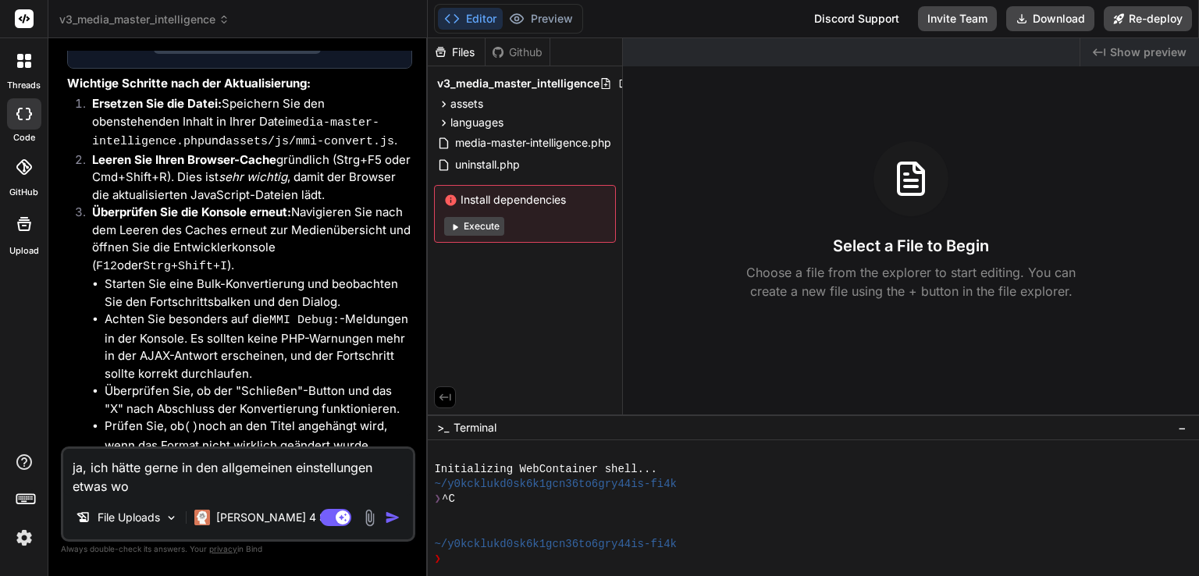
type textarea "x"
type textarea "ja, ich hätte gerne in den allgemeinen einstellungen etwas wo o"
type textarea "x"
type textarea "ja, ich hätte gerne in den allgemeinen einstellungen etwas wo op"
type textarea "x"
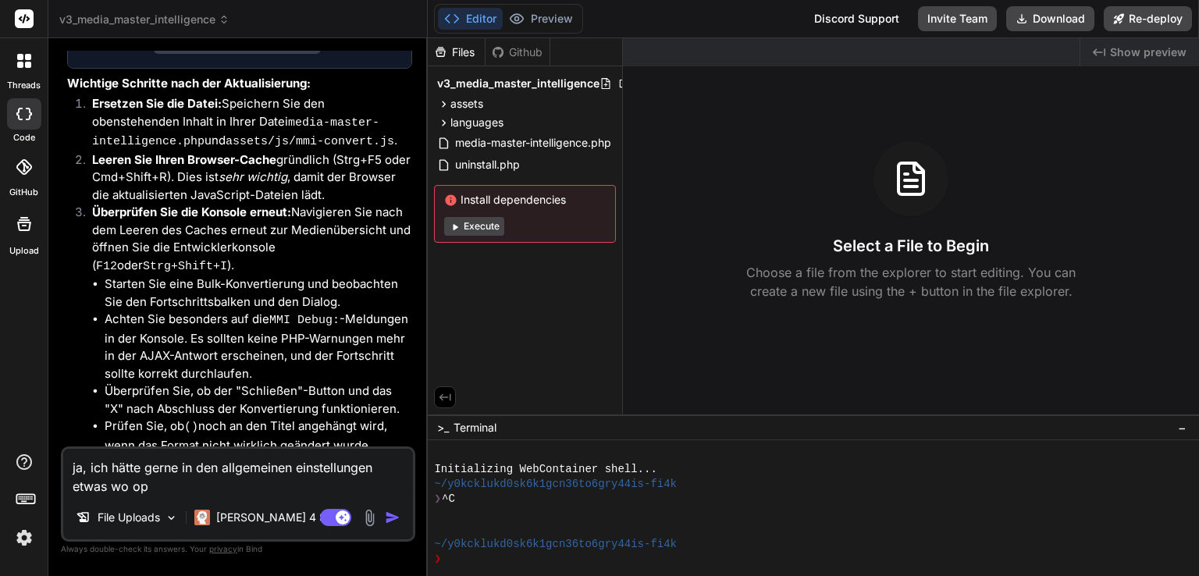
type textarea "ja, ich hätte gerne in den allgemeinen einstellungen etwas wo opt"
type textarea "x"
type textarea "ja, ich hätte gerne in den allgemeinen einstellungen etwas wo opti"
type textarea "x"
type textarea "ja, ich hätte gerne in den allgemeinen einstellungen etwas wo optio"
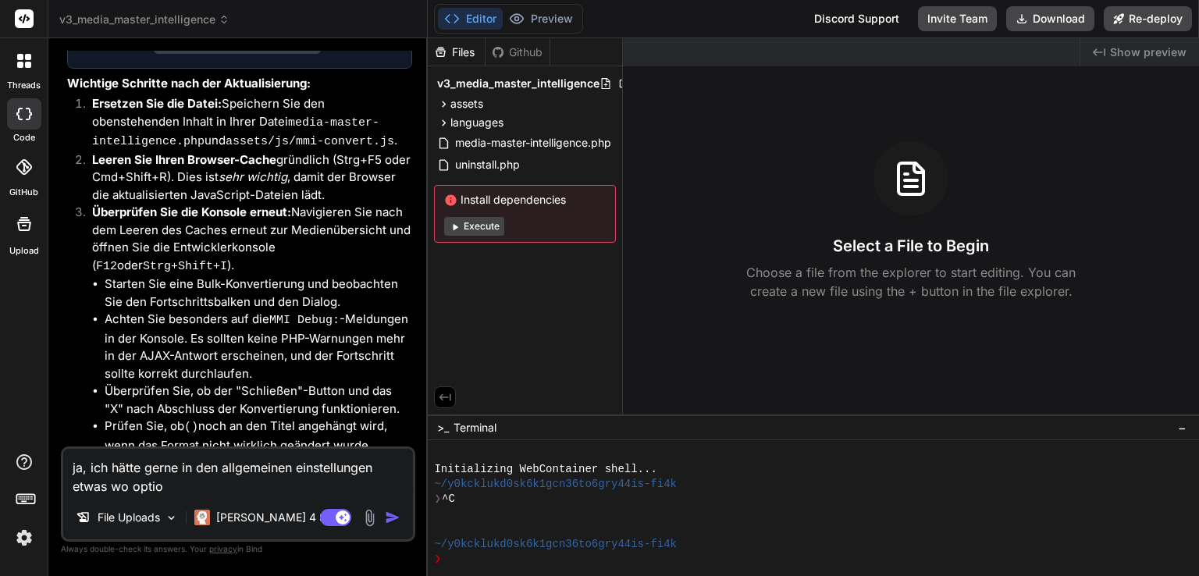
type textarea "x"
type textarea "ja, ich hätte gerne in den allgemeinen einstellungen etwas wo option"
type textarea "x"
type textarea "ja, ich hätte gerne in den allgemeinen einstellungen etwas wo optiona"
type textarea "x"
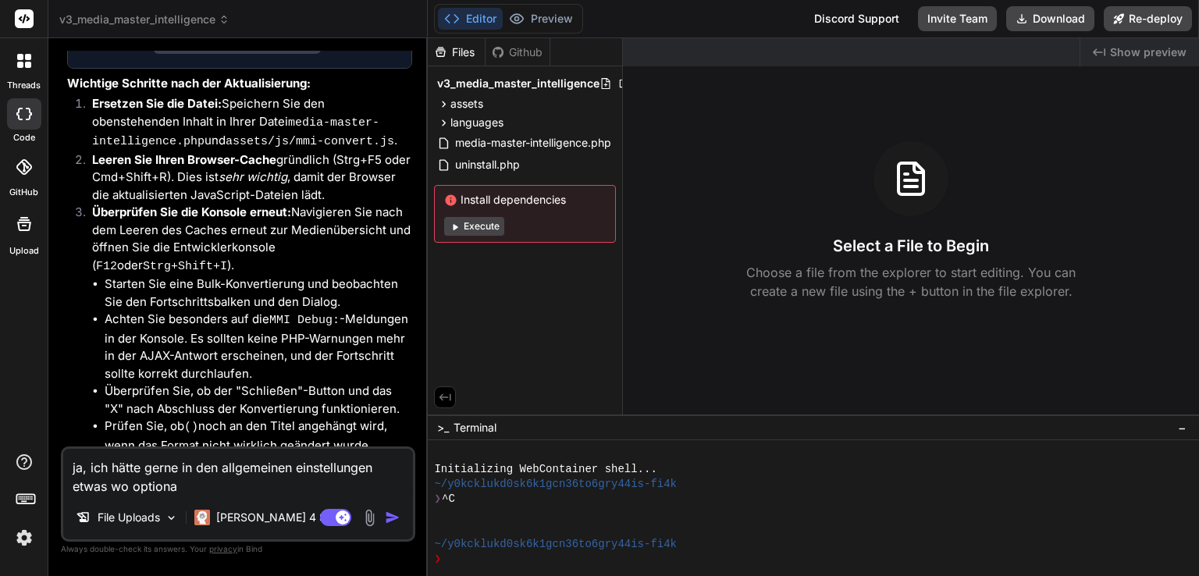
type textarea "ja, ich hätte gerne in den allgemeinen einstellungen etwas wo optional"
type textarea "x"
type textarea "ja, ich hätte gerne in den allgemeinen einstellungen etwas wo optional"
type textarea "x"
type textarea "ja, ich hätte gerne in den allgemeinen einstellungen etwas wo optional d"
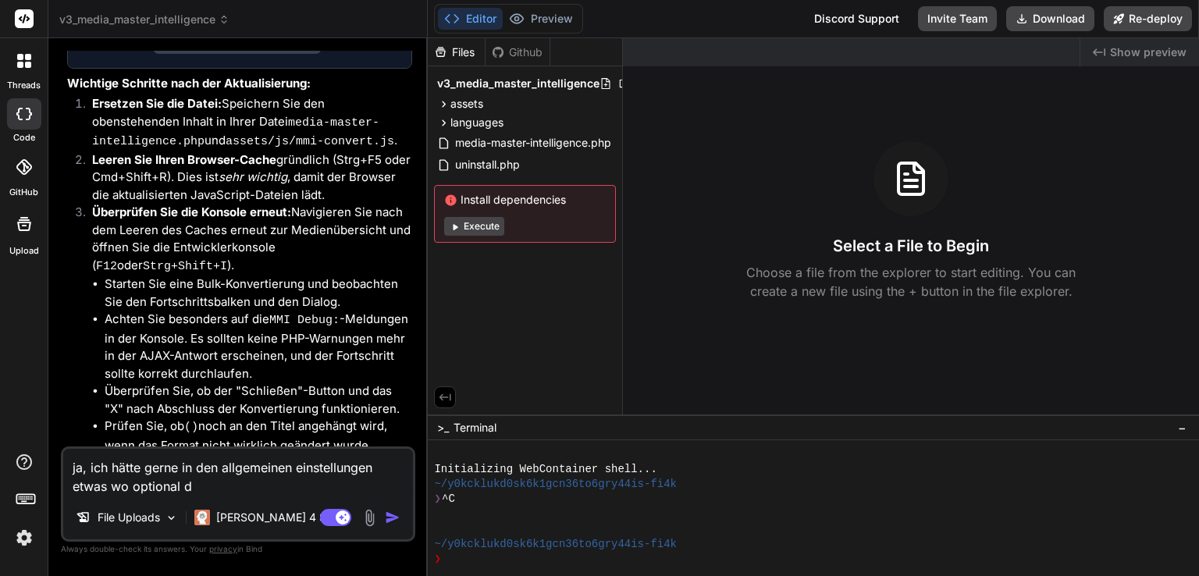
type textarea "x"
type textarea "ja, ich hätte gerne in den allgemeinen einstellungen etwas wo optional de"
type textarea "x"
type textarea "ja, ich hätte gerne in den allgemeinen einstellungen etwas wo optional der"
type textarea "x"
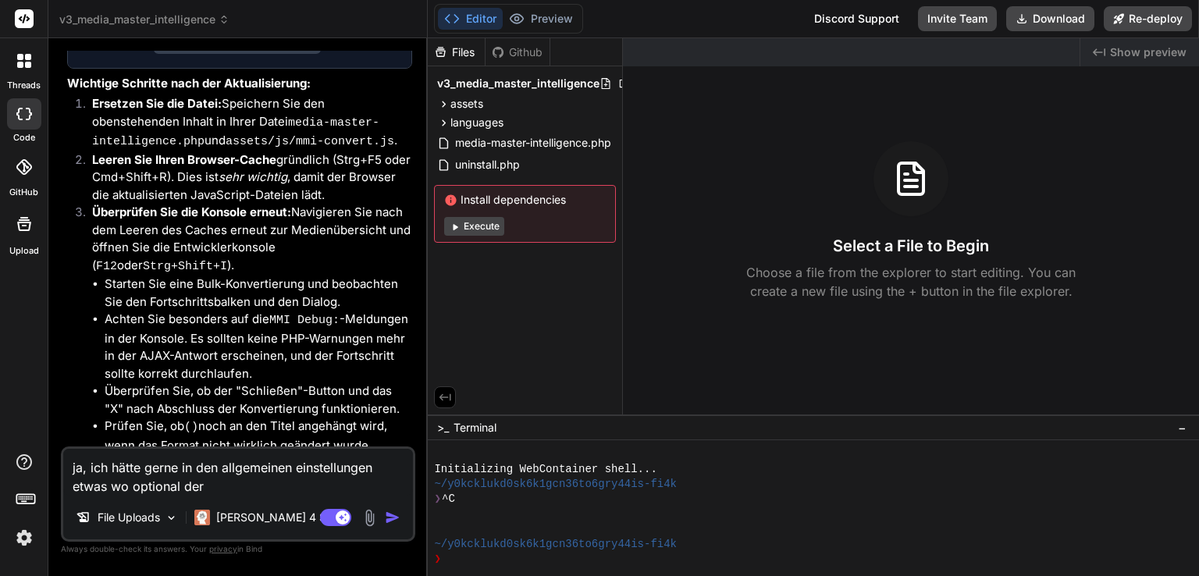
type textarea "ja, ich hätte gerne in den allgemeinen einstellungen etwas wo optional der"
type textarea "x"
type textarea "ja, ich hätte gerne in den allgemeinen einstellungen etwas wo optional der pe"
type textarea "x"
type textarea "ja, ich hätte gerne in den allgemeinen einstellungen etwas wo optional der per"
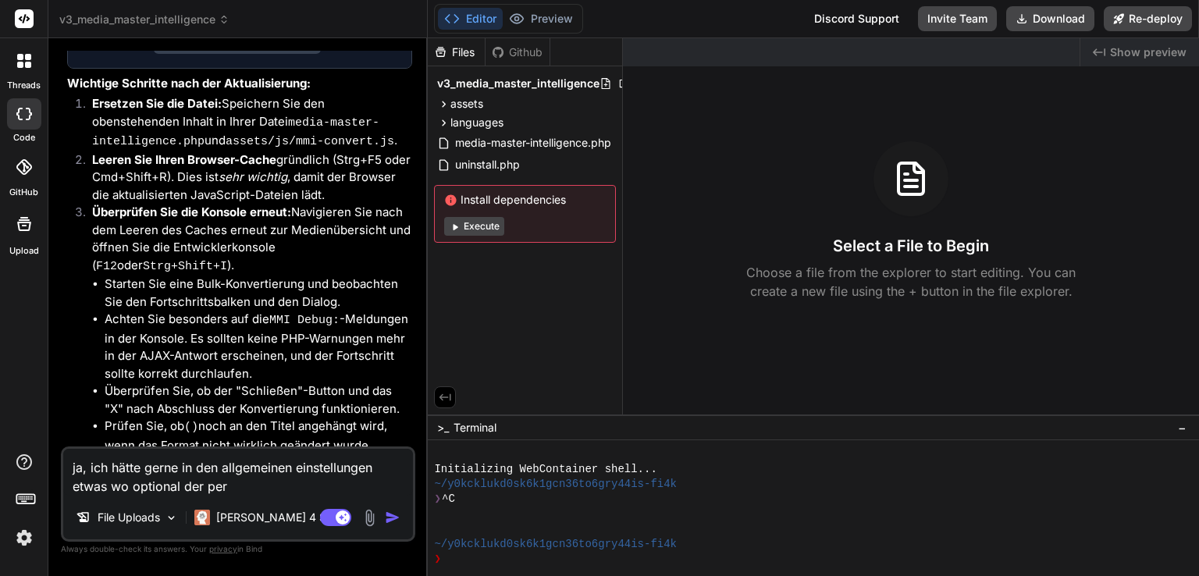
type textarea "x"
type textarea "ja, ich hätte gerne in den allgemeinen einstellungen etwas wo optional der perf"
type textarea "x"
type textarea "ja, ich hätte gerne in den allgemeinen einstellungen etwas wo optional der per"
type textarea "x"
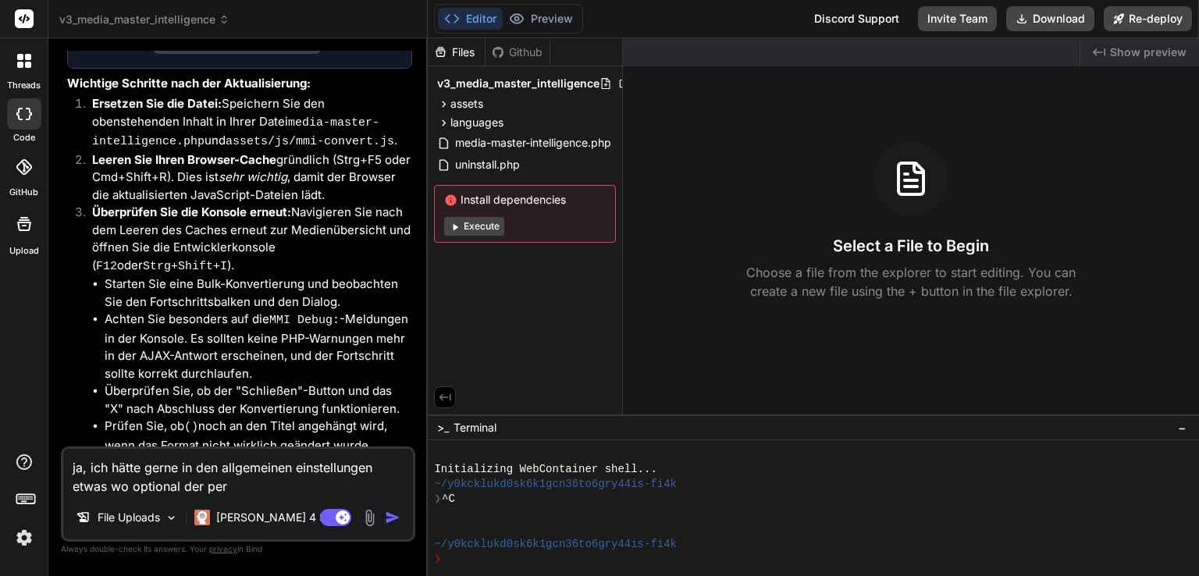
type textarea "ja, ich hätte gerne in den allgemeinen einstellungen etwas wo optional der pe"
type textarea "x"
type textarea "ja, ich hätte gerne in den allgemeinen einstellungen etwas wo optional der p"
type textarea "x"
type textarea "ja, ich hätte gerne in den allgemeinen einstellungen etwas wo optional der pre"
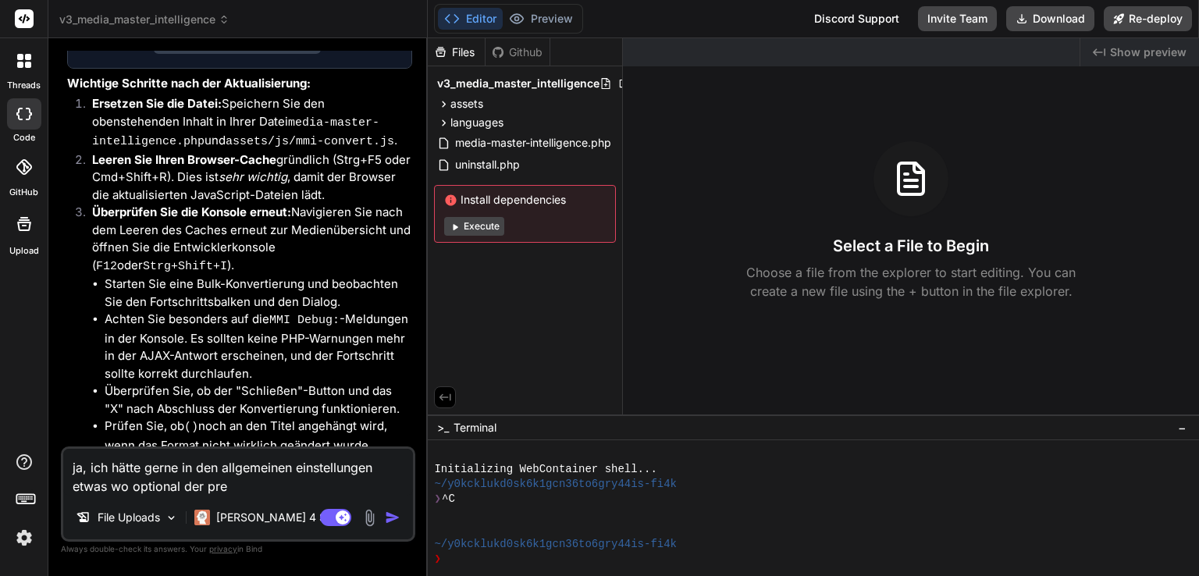
type textarea "x"
type textarea "ja, ich hätte gerne in den allgemeinen einstellungen etwas wo optional der pref"
type textarea "x"
type textarea "ja, ich hätte gerne in den allgemeinen einstellungen etwas wo optional der prefi"
type textarea "x"
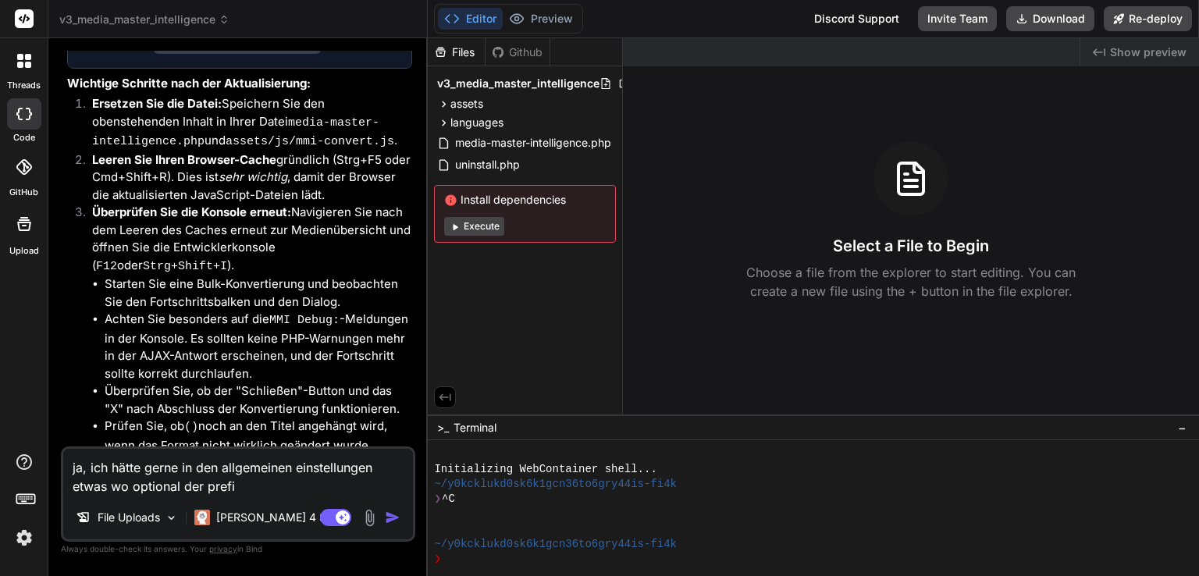
type textarea "ja, ich hätte gerne in den allgemeinen einstellungen etwas wo optional der pref…"
type textarea "x"
type textarea "ja, ich hätte gerne in den allgemeinen einstellungen etwas wo optional der pref…"
type textarea "x"
type textarea "ja, ich hätte gerne in den allgemeinen einstellungen etwas wo optional der pref…"
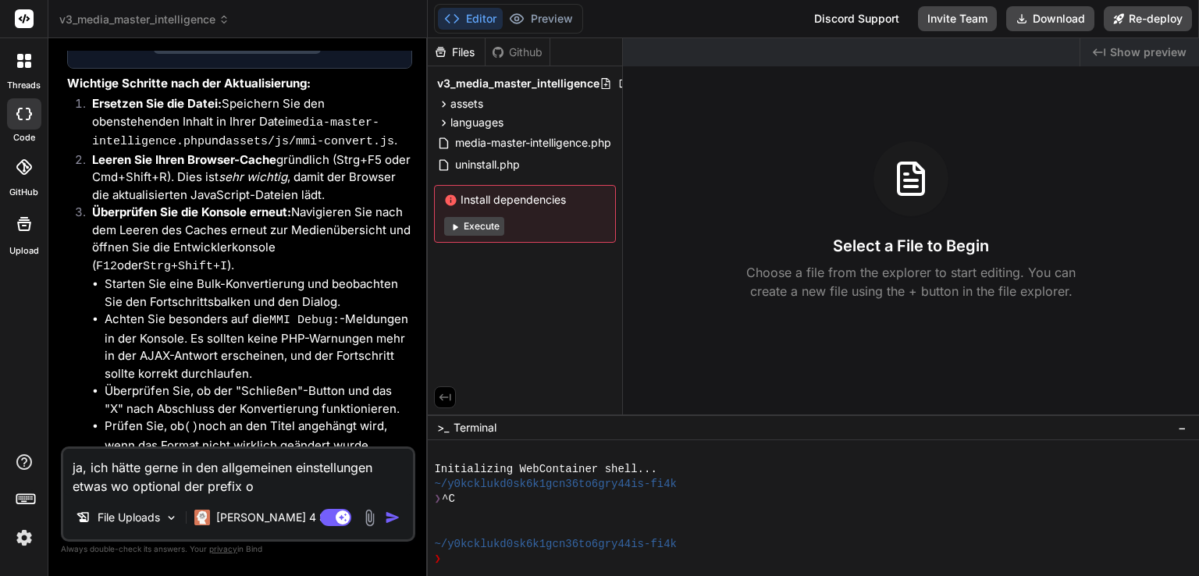
type textarea "x"
type textarea "ja, ich hätte gerne in den allgemeinen einstellungen etwas wo optional der pref…"
type textarea "x"
type textarea "ja, ich hätte gerne in den allgemeinen einstellungen etwas wo optional der pref…"
type textarea "x"
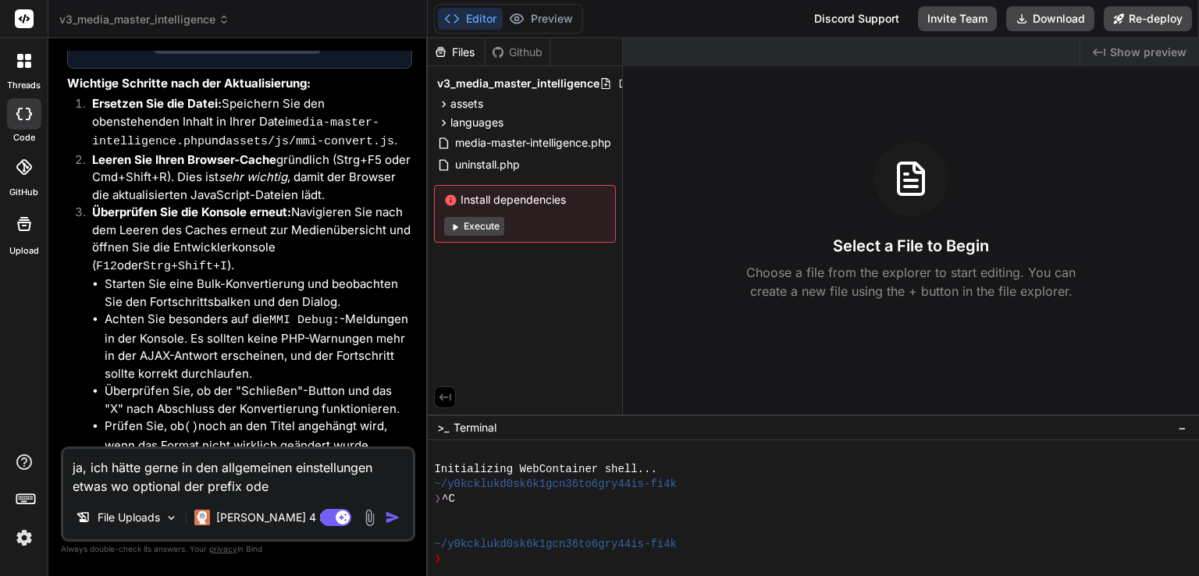
type textarea "ja, ich hätte gerne in den allgemeinen einstellungen etwas wo optional der pref…"
type textarea "x"
type textarea "ja, ich hätte gerne in den allgemeinen einstellungen etwas wo optional der pref…"
type textarea "x"
type textarea "ja, ich hätte gerne in den allgemeinen einstellungen etwas wo optional der pref…"
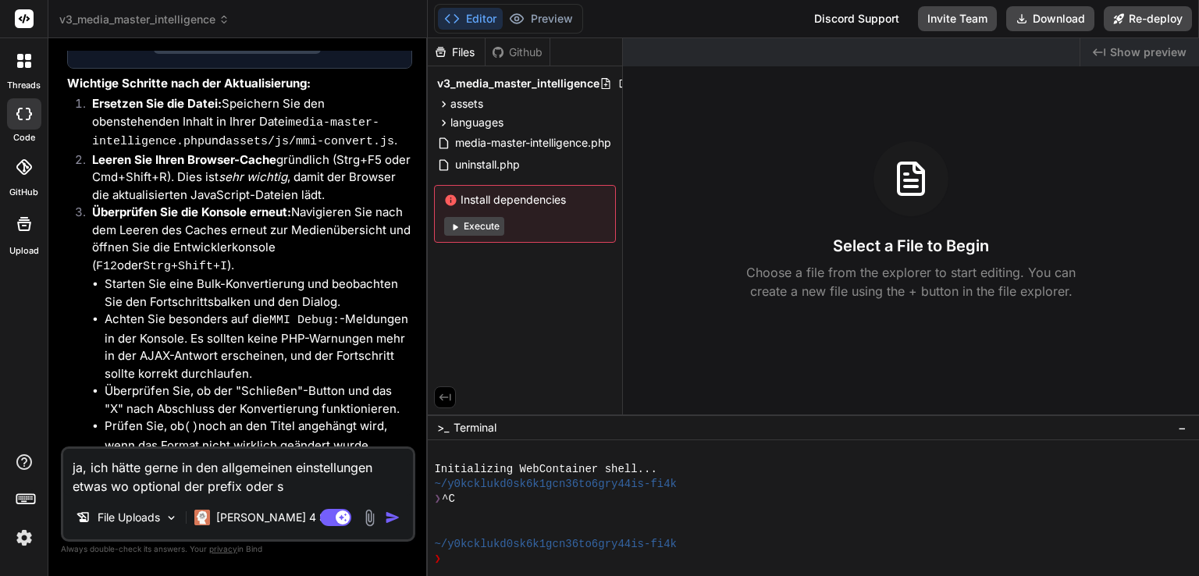
type textarea "x"
type textarea "ja, ich hätte gerne in den allgemeinen einstellungen etwas wo optional der pref…"
type textarea "x"
type textarea "ja, ich hätte gerne in den allgemeinen einstellungen etwas wo optional der pref…"
type textarea "x"
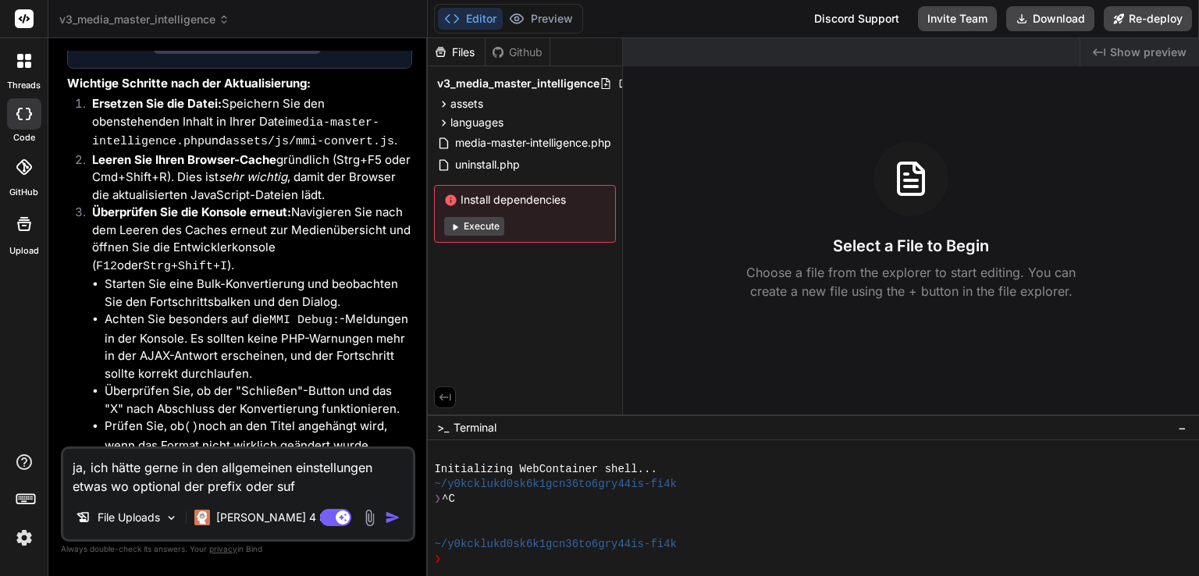
type textarea "ja, ich hätte gerne in den allgemeinen einstellungen etwas wo optional der pref…"
type textarea "x"
type textarea "ja, ich hätte gerne in den allgemeinen einstellungen etwas wo optional der pref…"
type textarea "x"
type textarea "ja, ich hätte gerne in den allgemeinen einstellungen etwas wo optional der pref…"
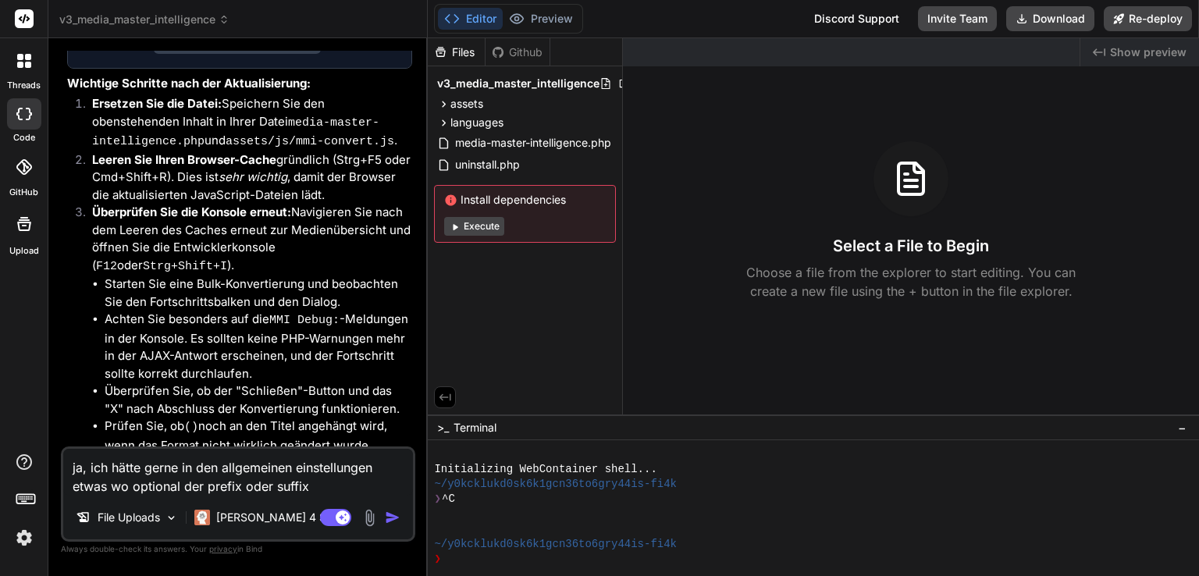
type textarea "x"
type textarea "ja, ich hätte gerne in den allgemeinen einstellungen etwas wo optional der pref…"
type textarea "x"
type textarea "ja, ich hätte gerne in den allgemeinen einstellungen etwas wo optional der pref…"
type textarea "x"
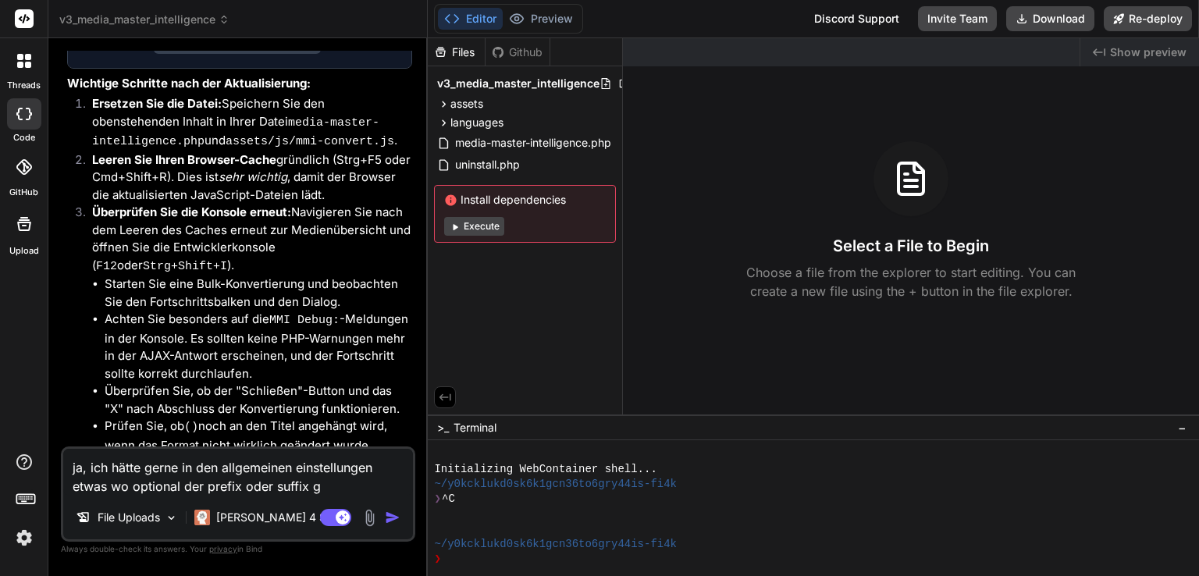
type textarea "ja, ich hätte gerne in den allgemeinen einstellungen etwas wo optional der pref…"
type textarea "x"
type textarea "ja, ich hätte gerne in den allgemeinen einstellungen etwas wo optional der pref…"
type textarea "x"
type textarea "ja, ich hätte gerne in den allgemeinen einstellungen etwas wo optional der pref…"
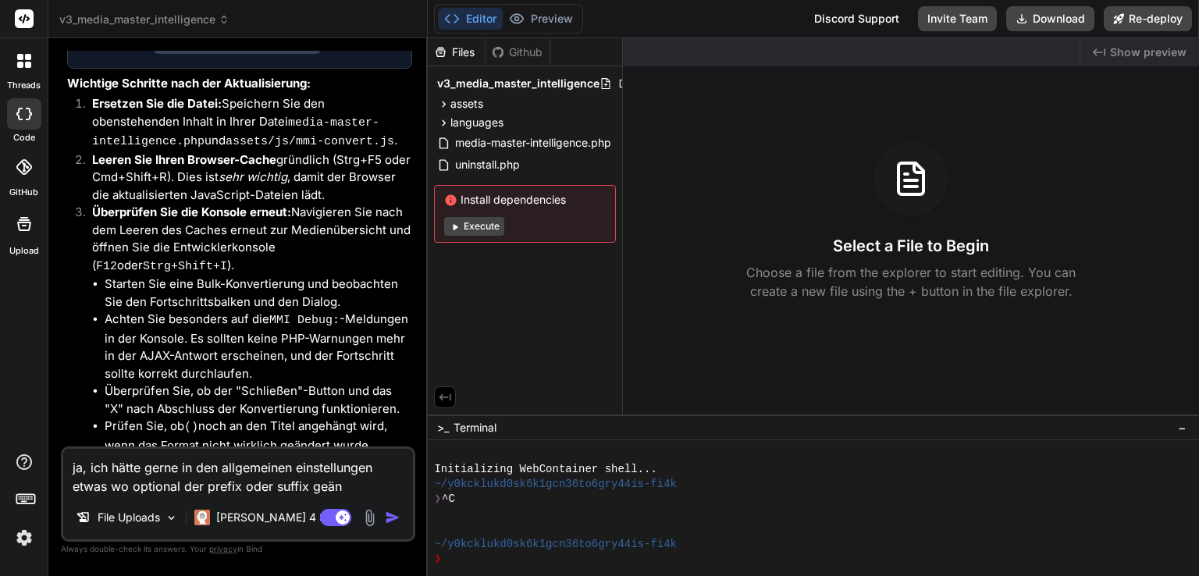
type textarea "x"
type textarea "ja, ich hätte gerne in den allgemeinen einstellungen etwas wo optional der pref…"
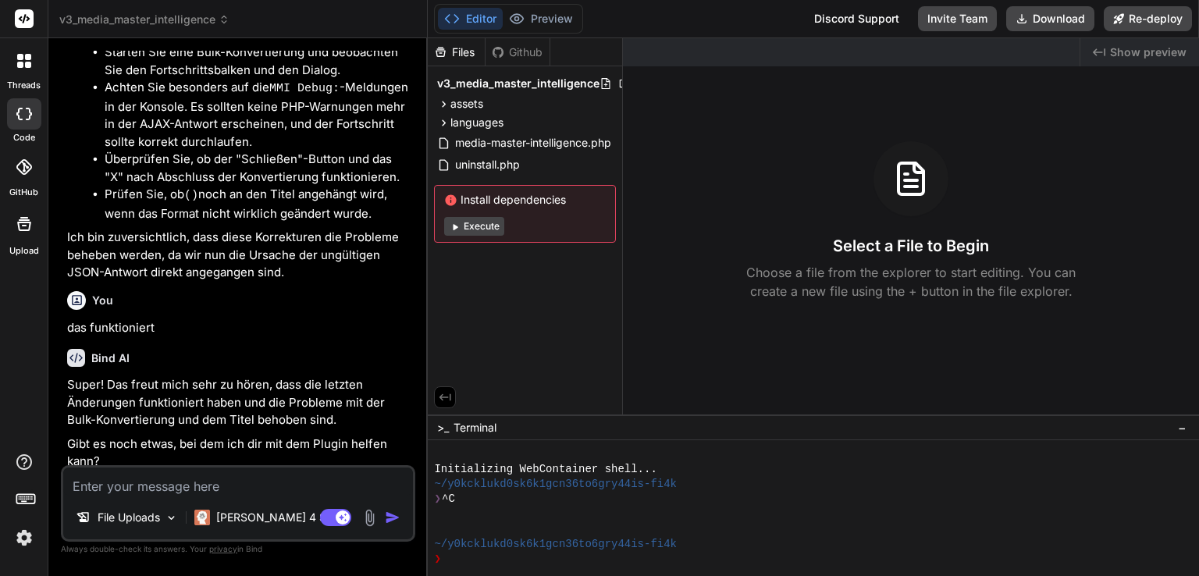
scroll to position [17465, 0]
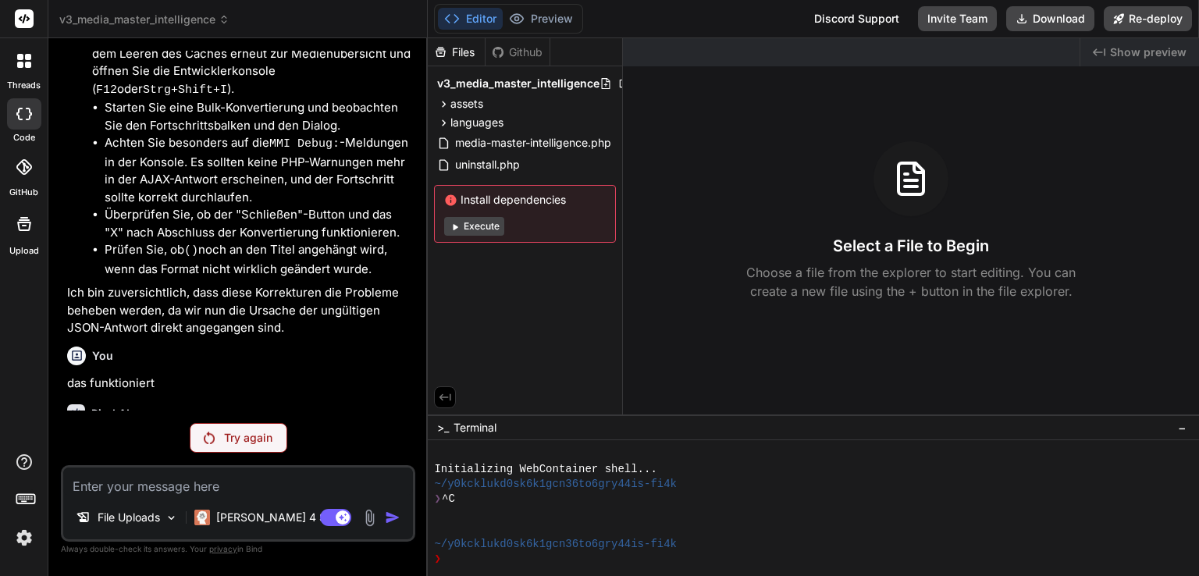
click at [247, 453] on div "Try again" at bounding box center [239, 438] width 98 height 30
drag, startPoint x: 288, startPoint y: 398, endPoint x: 66, endPoint y: 329, distance: 233.1
click at [66, 329] on div "You top, funktioniert! Jetzt ist mir die Idee einer Fallback Kette gekommen. Wü…" at bounding box center [239, 231] width 351 height 360
copy p "ja, ich hätte gerne in den allgemeinen einstellungen etwas wo optional der pref…"
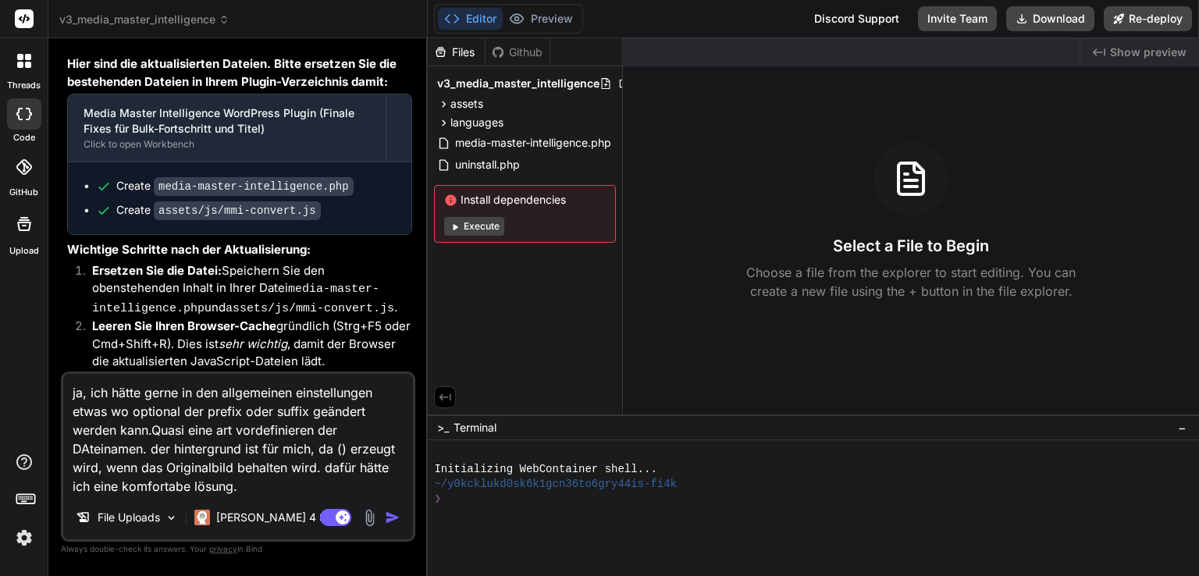
scroll to position [17382, 0]
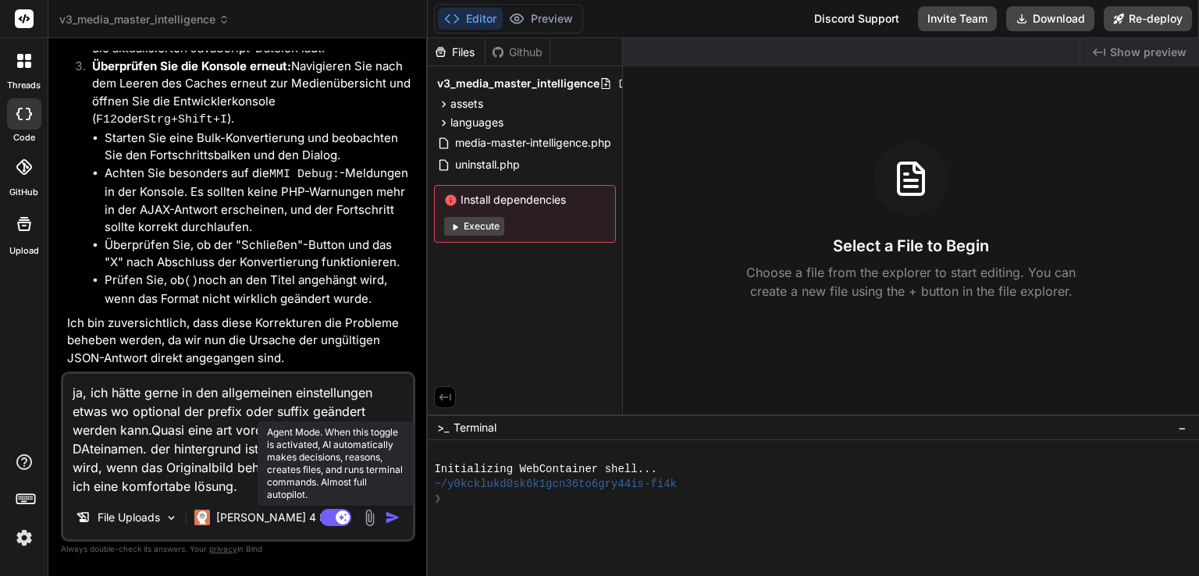
click at [337, 513] on rect at bounding box center [343, 518] width 14 height 14
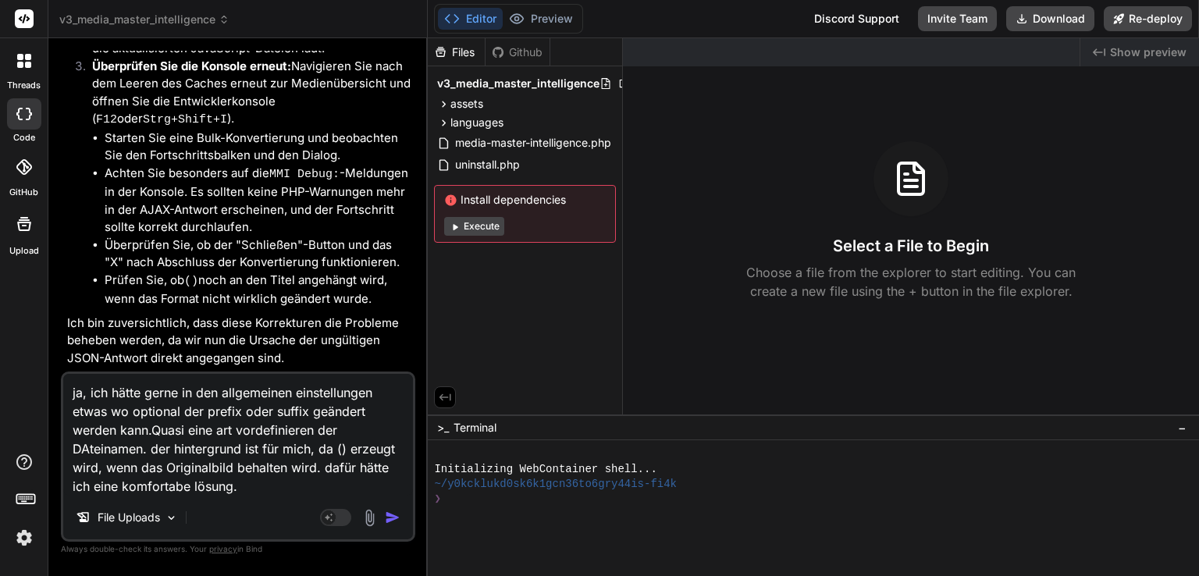
click at [396, 519] on img "button" at bounding box center [393, 518] width 16 height 16
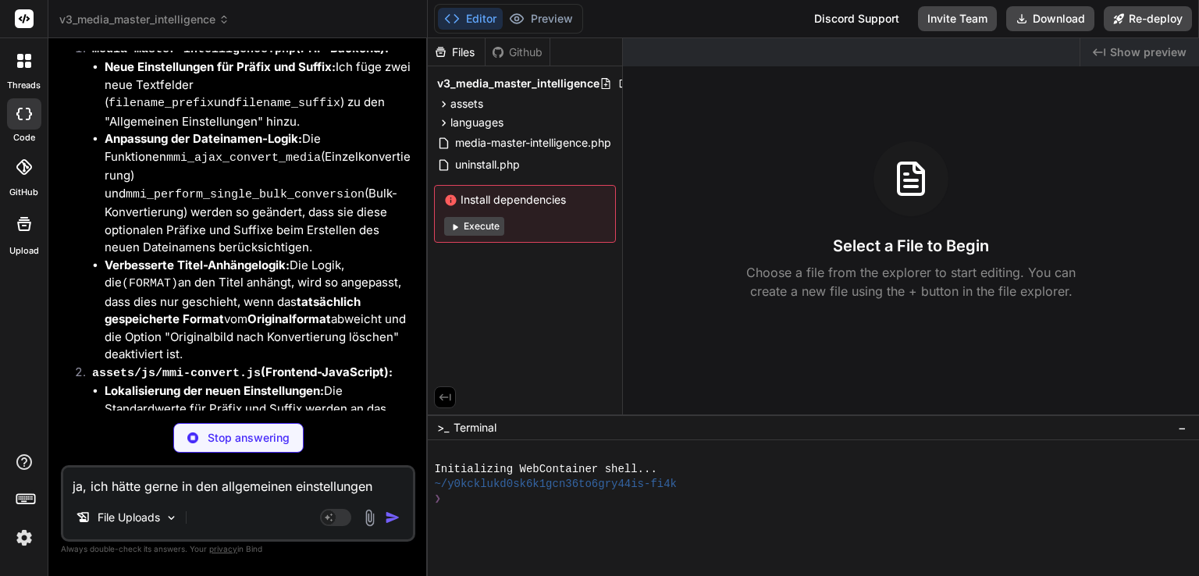
scroll to position [18290, 0]
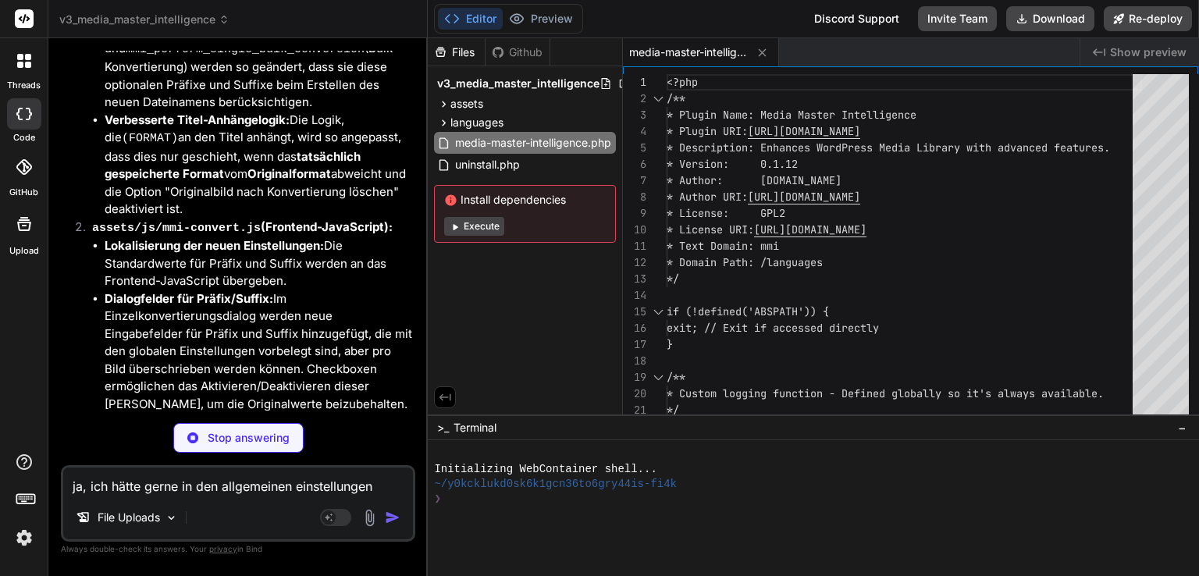
type textarea "x"
type textarea "clearInterval(bulkStatusPollingInterval); updateBulkProgressDialog({ total: 0, …"
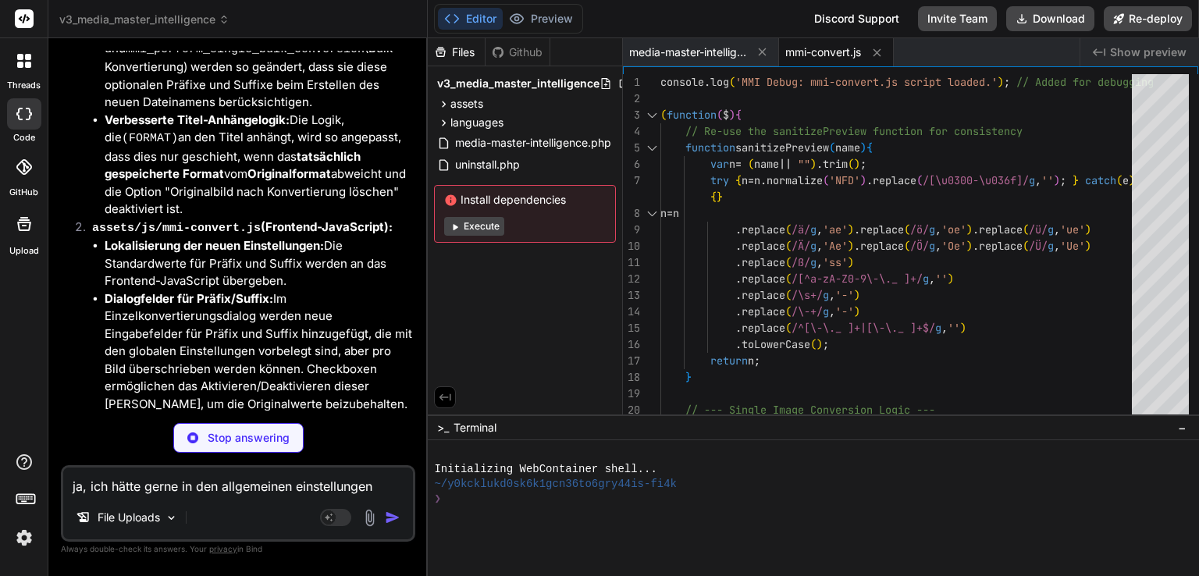
type textarea "x"
type textarea "#: assets/js/mmi-duplicate.js:33 msgid "Dateiname bereits vorhanden. Vorschlag …"
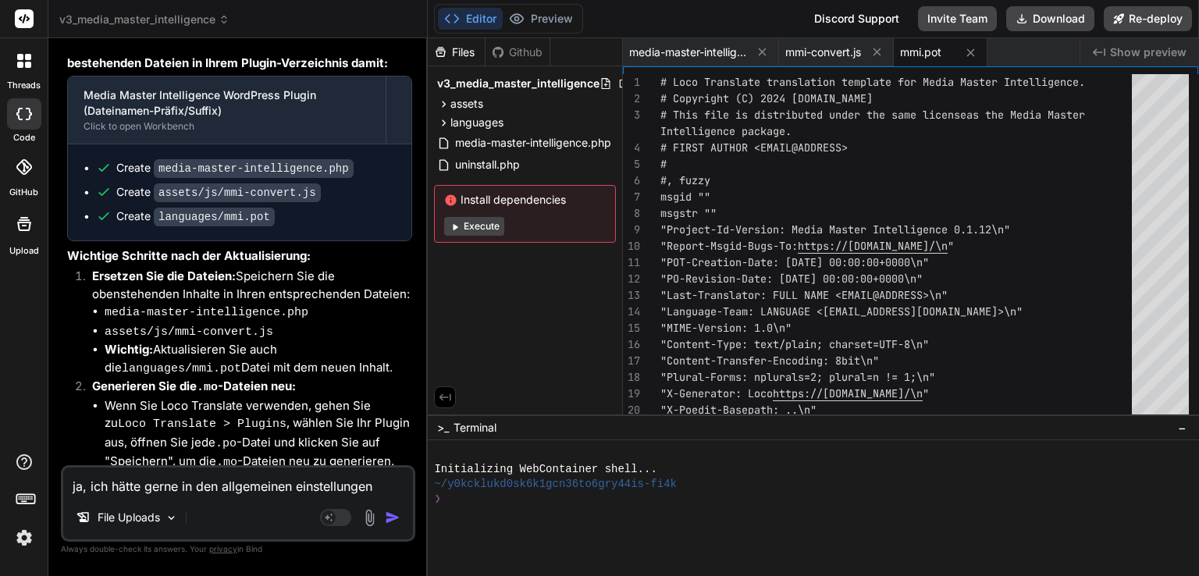
scroll to position [18759, 0]
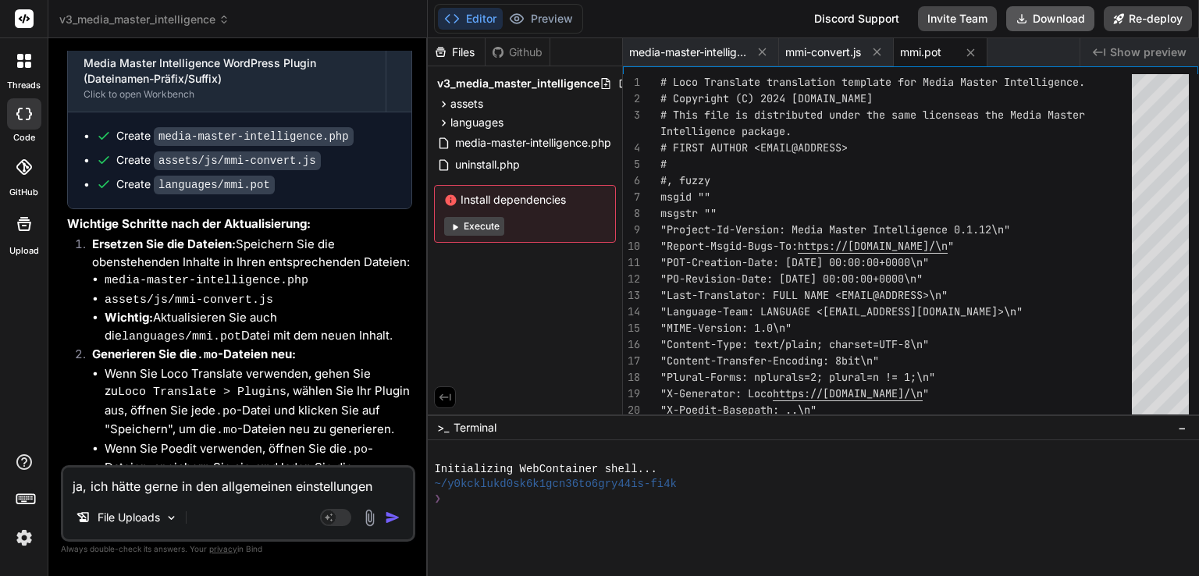
click at [1044, 16] on button "Download" at bounding box center [1051, 18] width 88 height 25
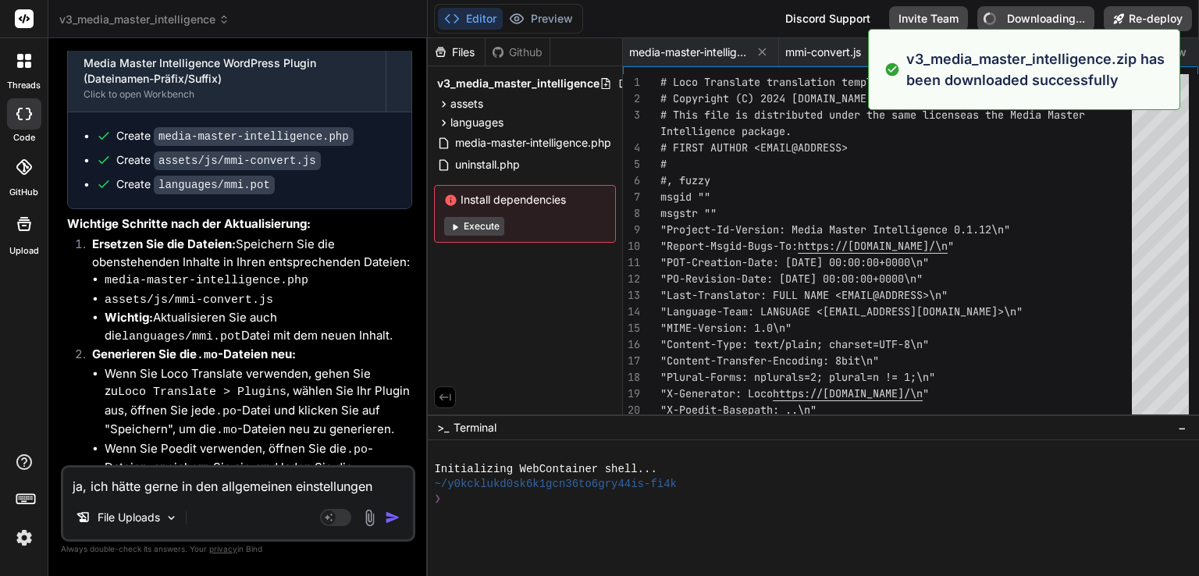
type textarea "x"
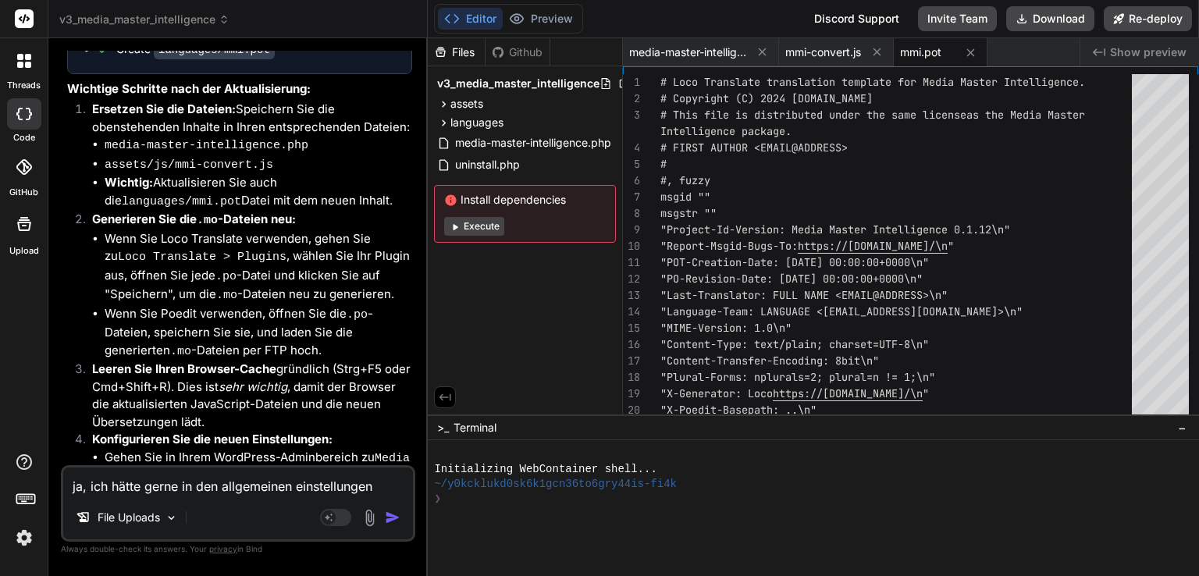
scroll to position [19022, 0]
